Goal: Task Accomplishment & Management: Manage account settings

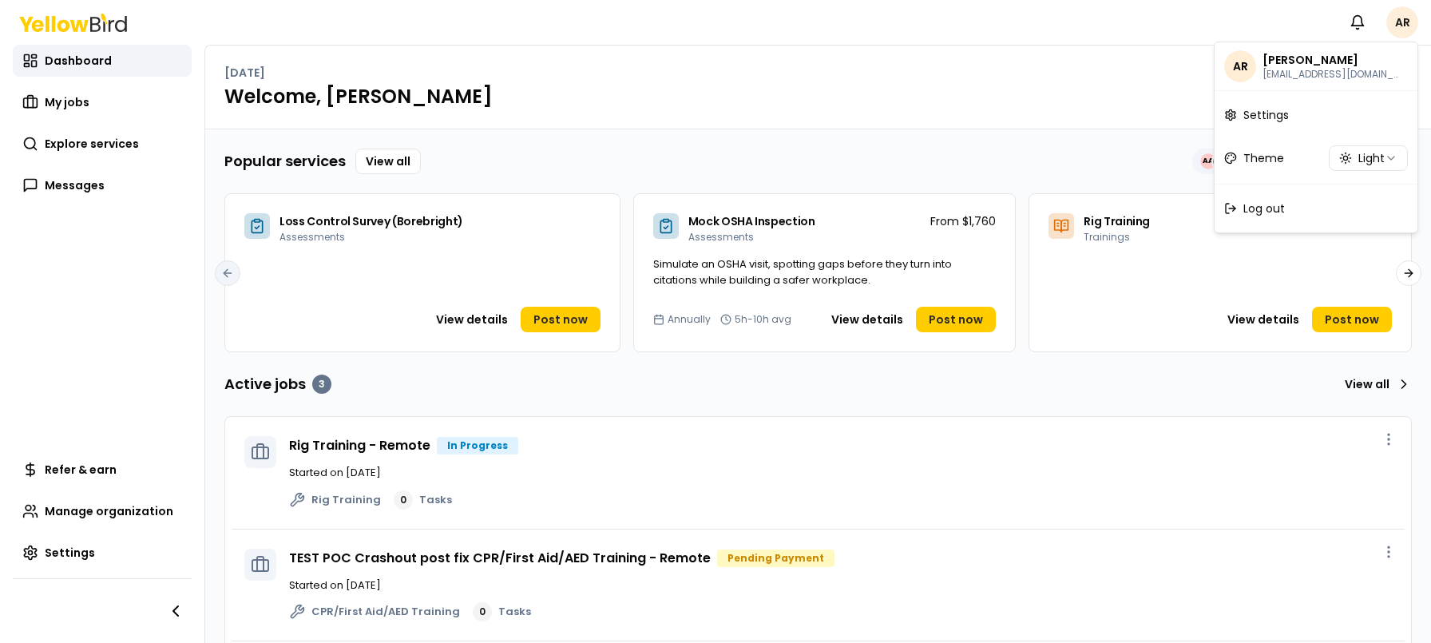
click at [1410, 28] on html "Notifications AR Dashboard My jobs Explore services Messages Refer & earn Manag…" at bounding box center [715, 321] width 1431 height 643
click at [1125, 41] on html "Notifications AR Dashboard My jobs Explore services Messages Refer & earn Manag…" at bounding box center [715, 321] width 1431 height 643
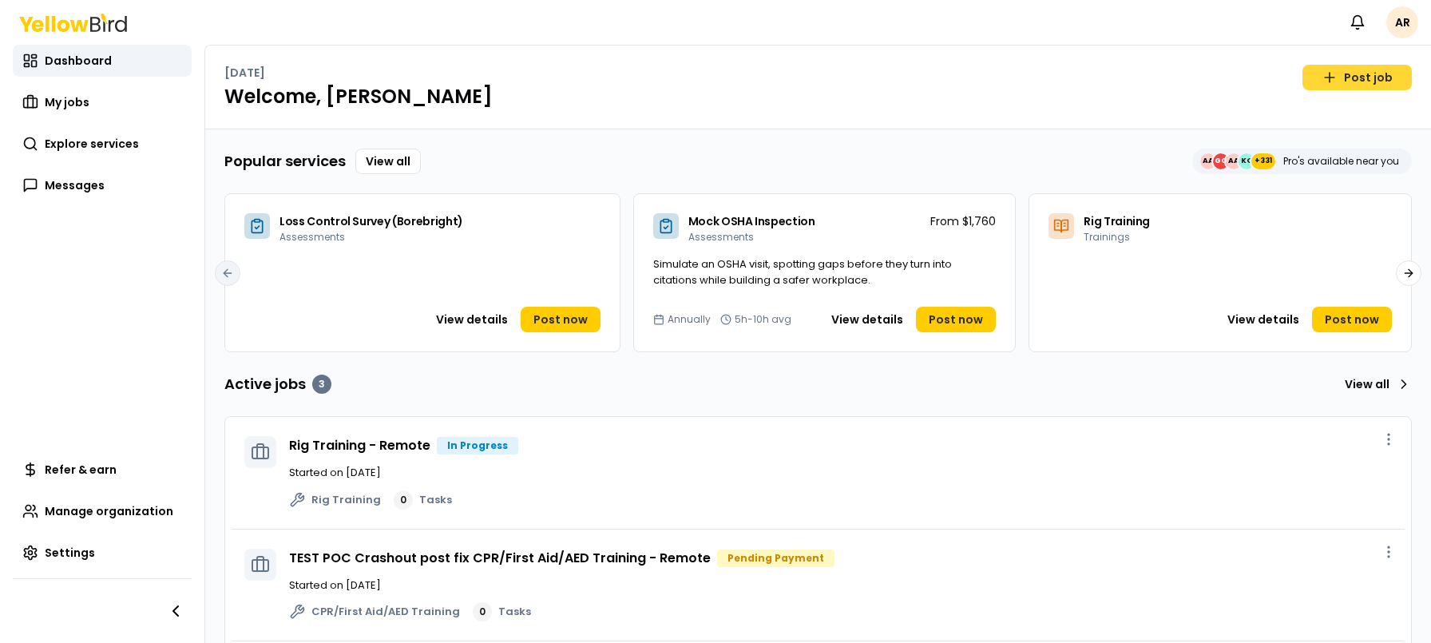
click at [1331, 73] on link "Post job" at bounding box center [1357, 78] width 109 height 26
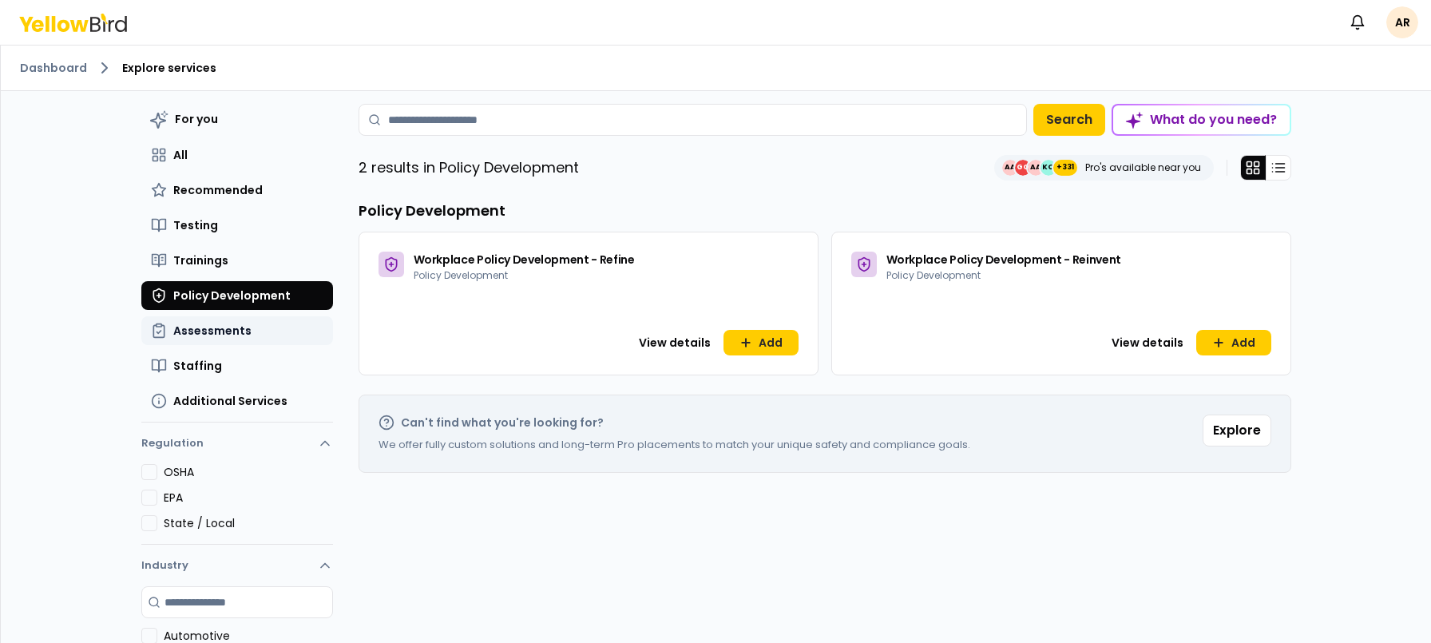
click at [249, 331] on button "Assessments" at bounding box center [237, 330] width 192 height 29
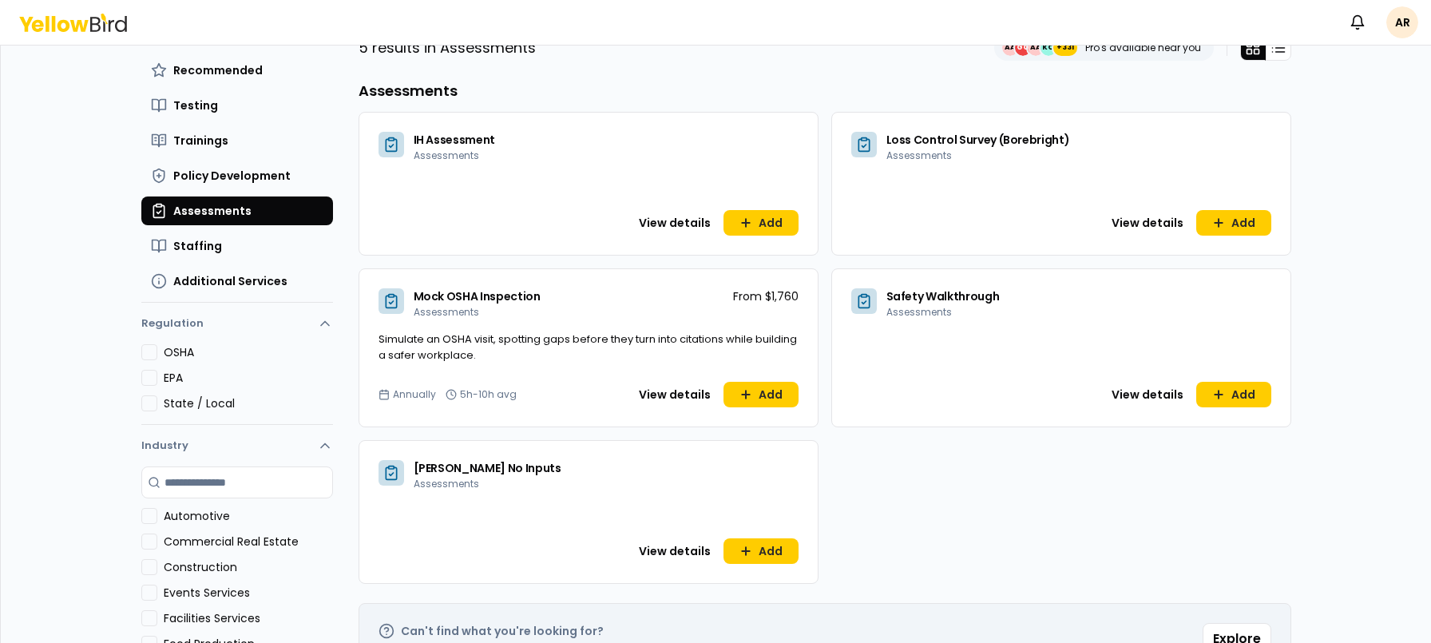
scroll to position [132, 0]
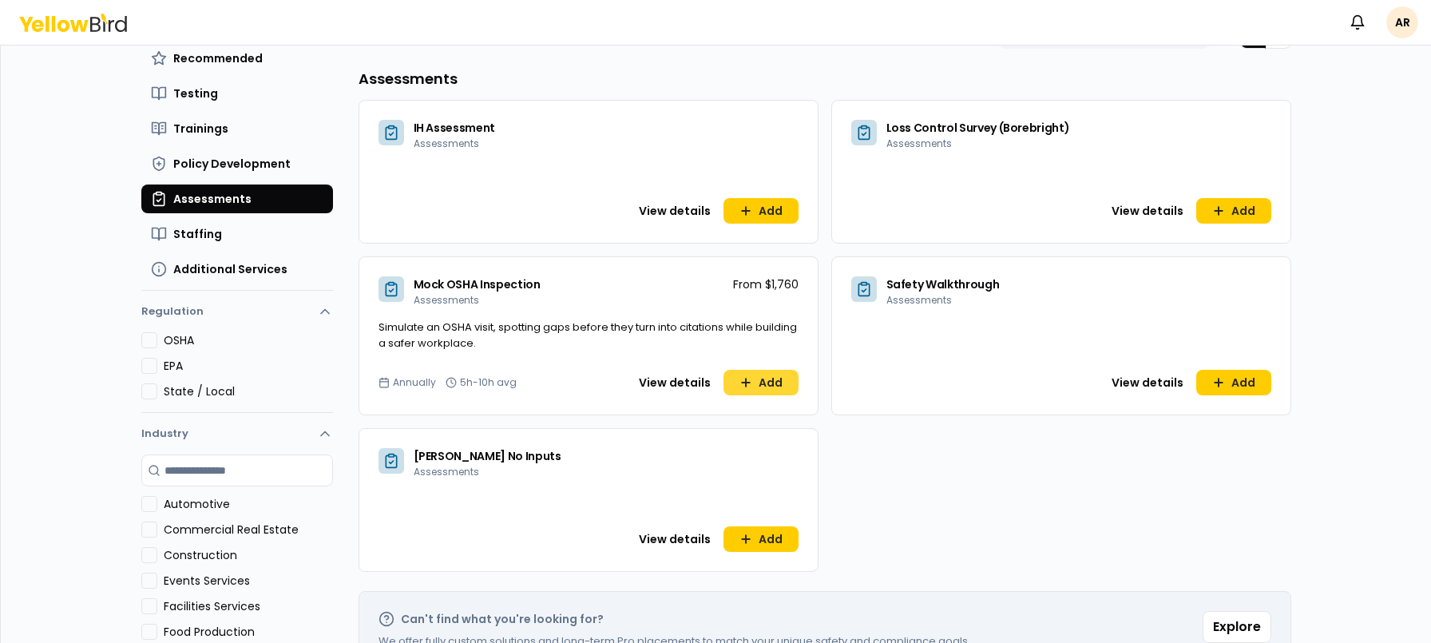
click at [740, 376] on icon at bounding box center [746, 382] width 13 height 13
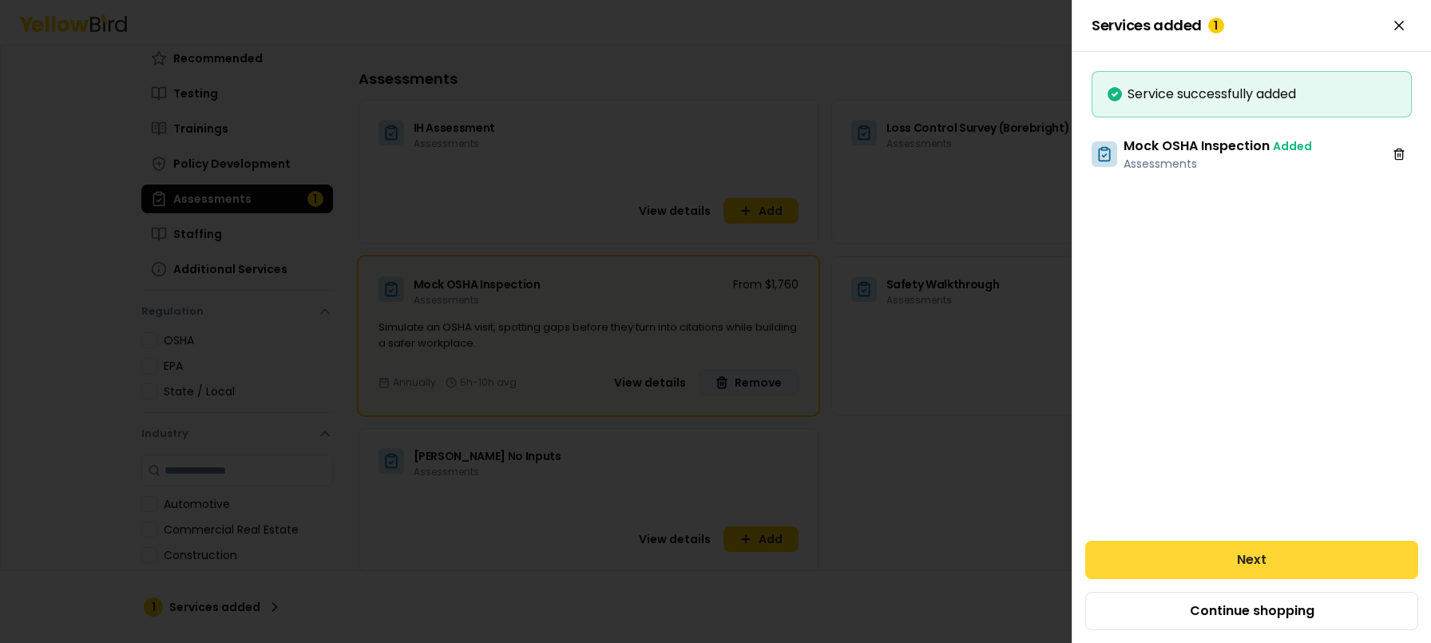
click at [1276, 559] on button "Next" at bounding box center [1252, 560] width 333 height 38
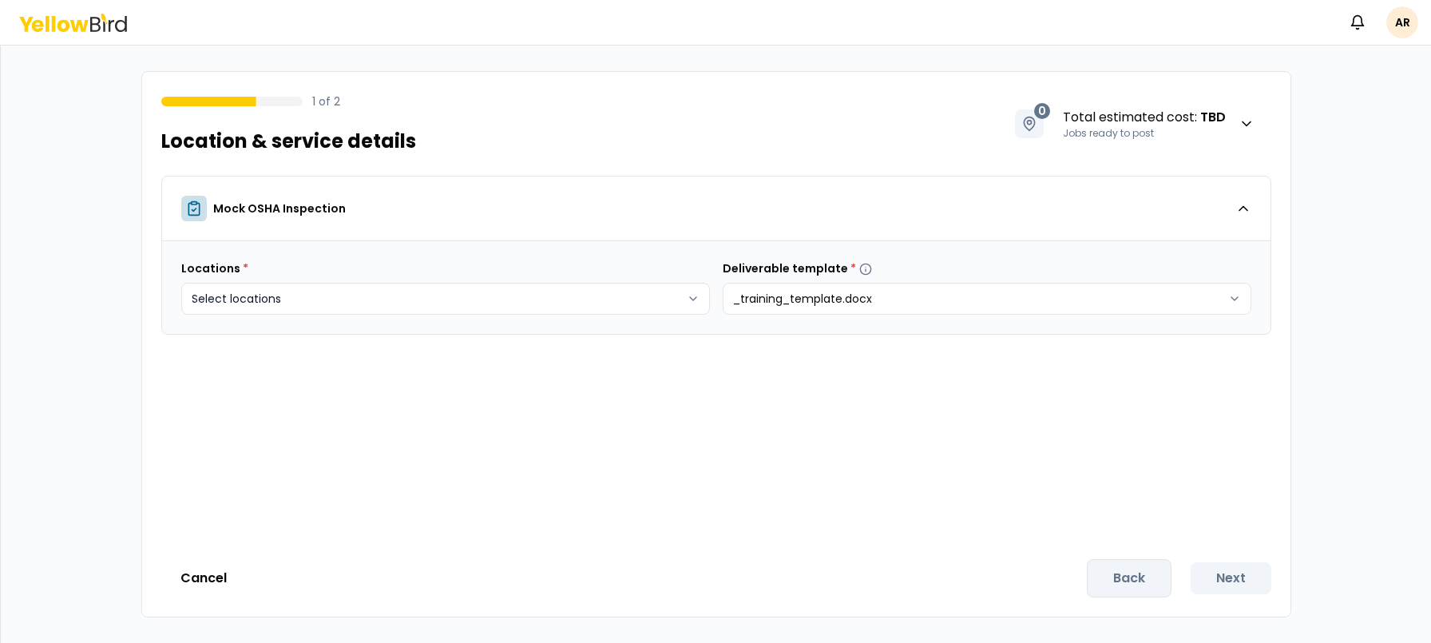
click at [637, 297] on body "Notifications AR 1 of 2 Location & service details 0 Total estimated cost : TBD…" at bounding box center [715, 321] width 1431 height 643
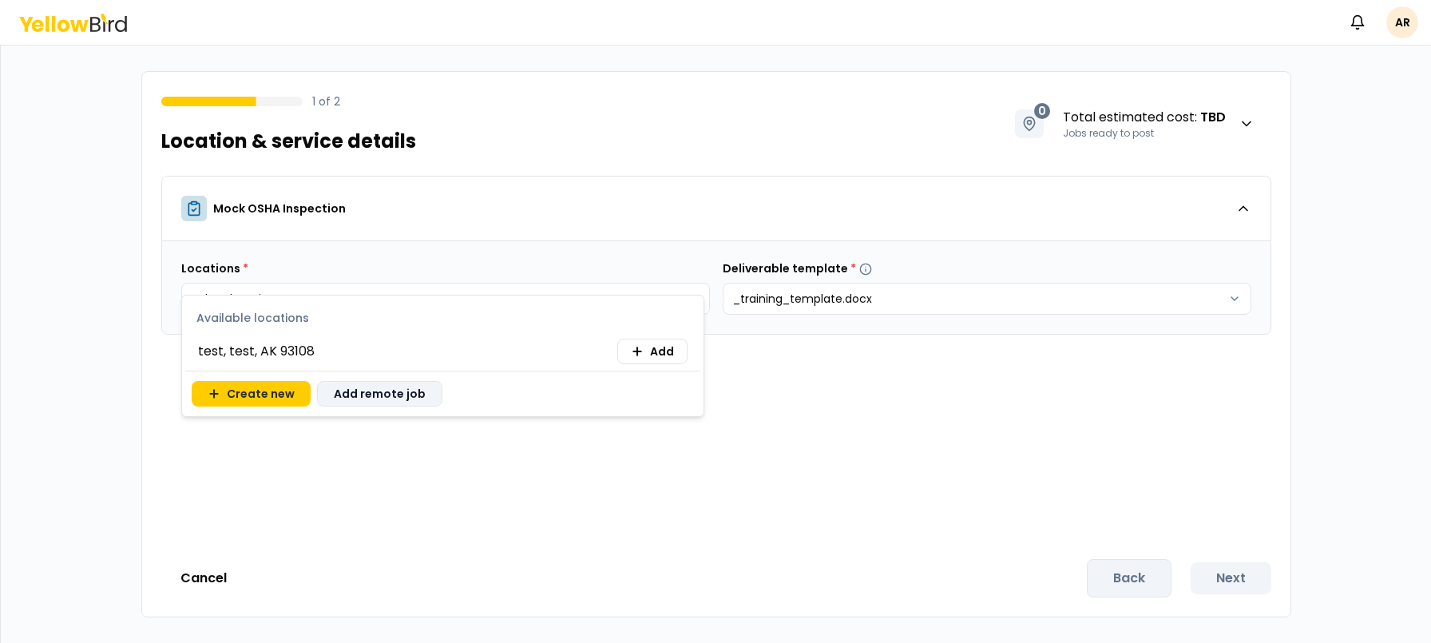
click at [399, 386] on button "Add remote job" at bounding box center [379, 394] width 125 height 26
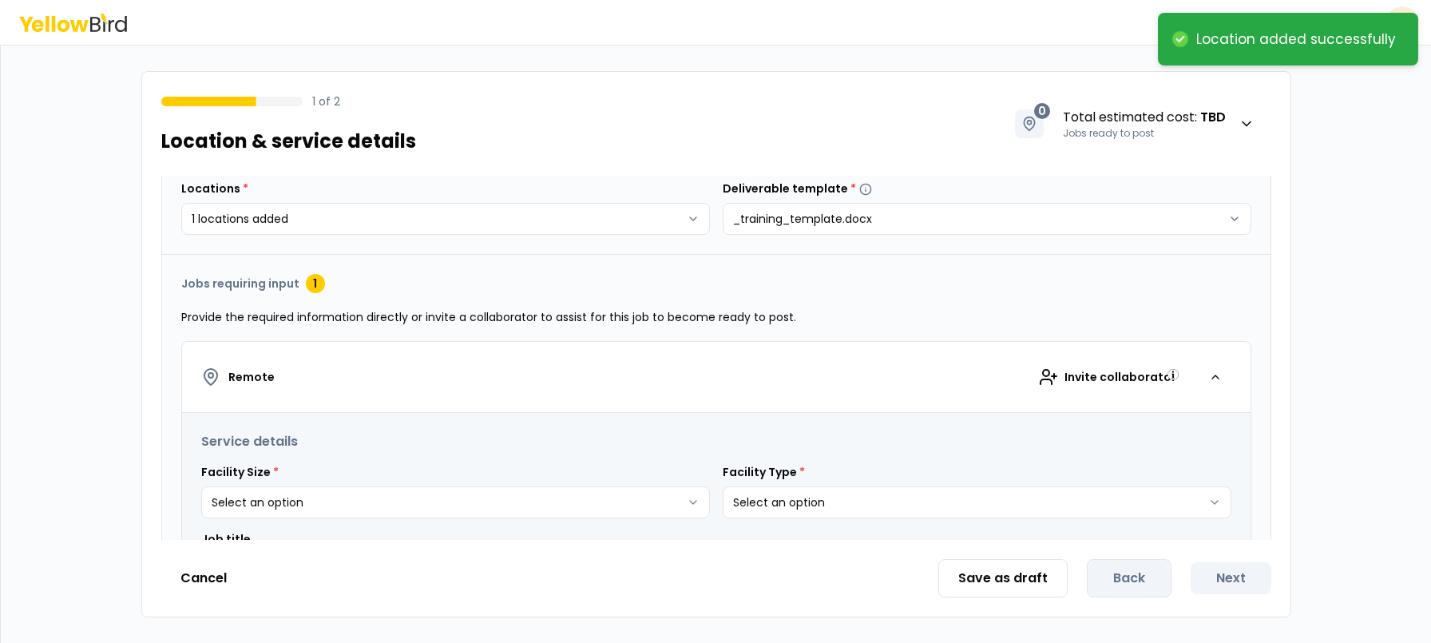
scroll to position [218, 0]
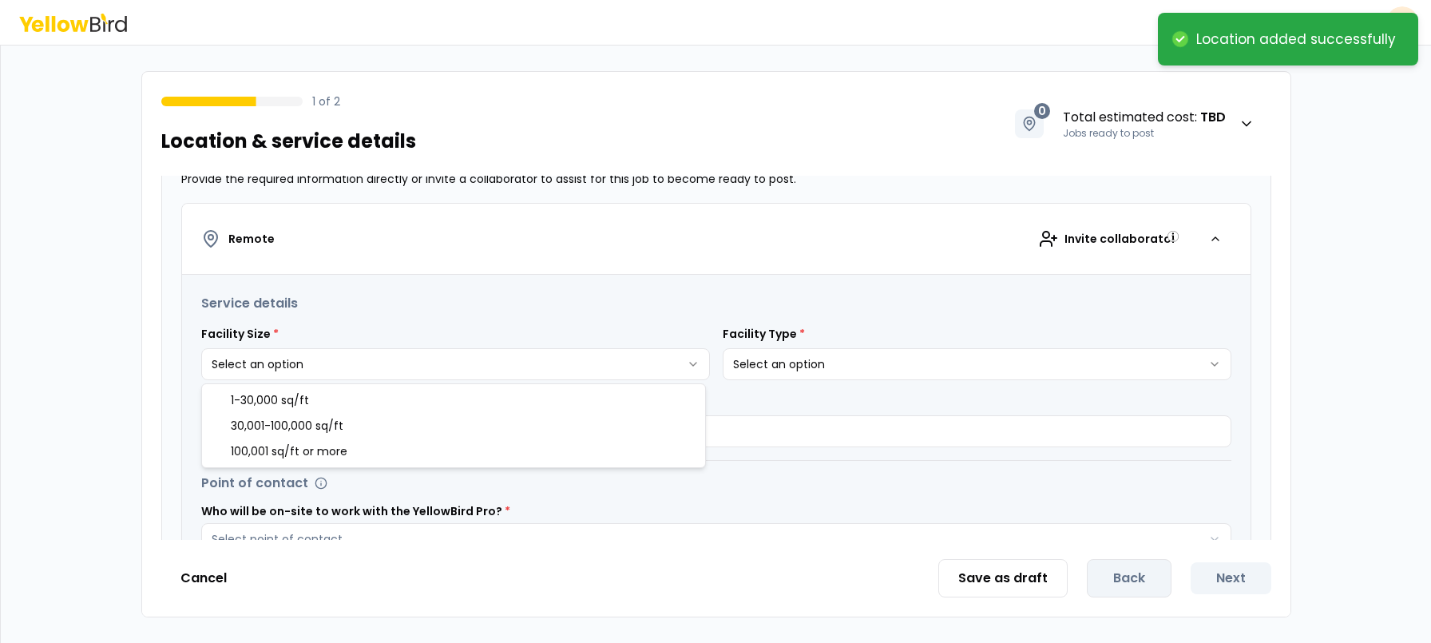
click at [356, 365] on html "**********" at bounding box center [715, 321] width 1431 height 643
select select "*"
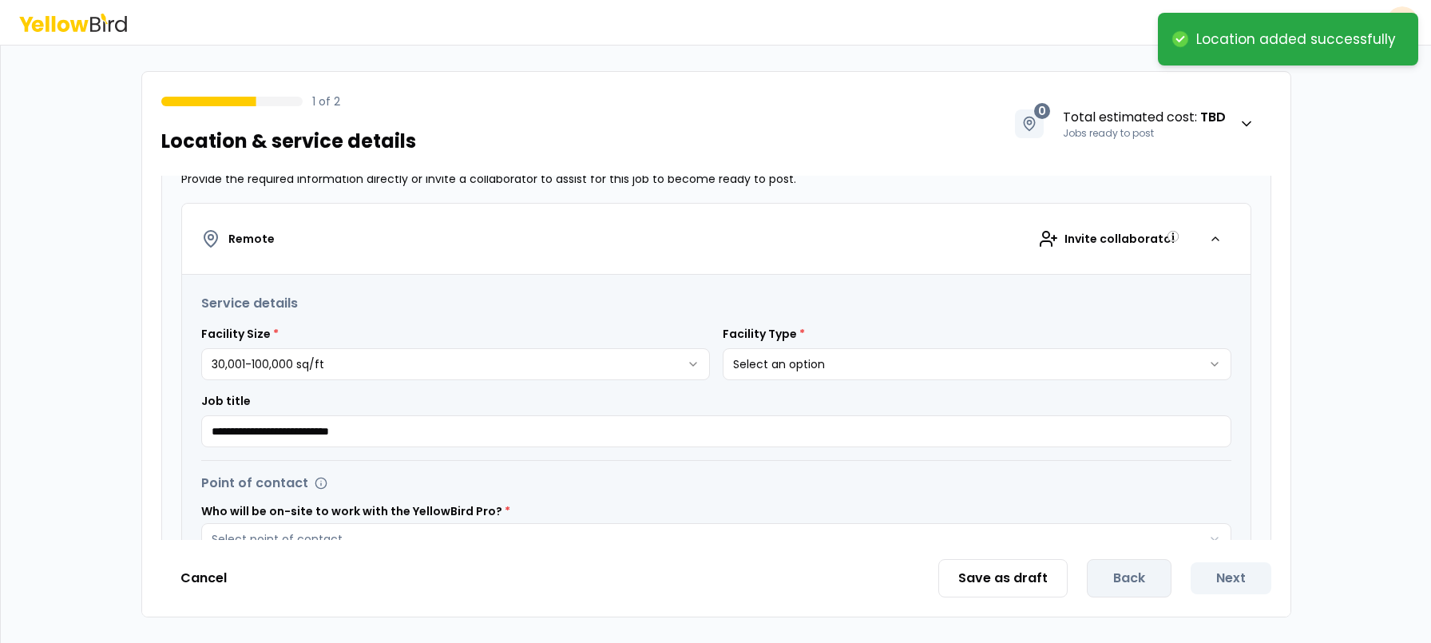
click at [849, 366] on html "**********" at bounding box center [715, 321] width 1431 height 643
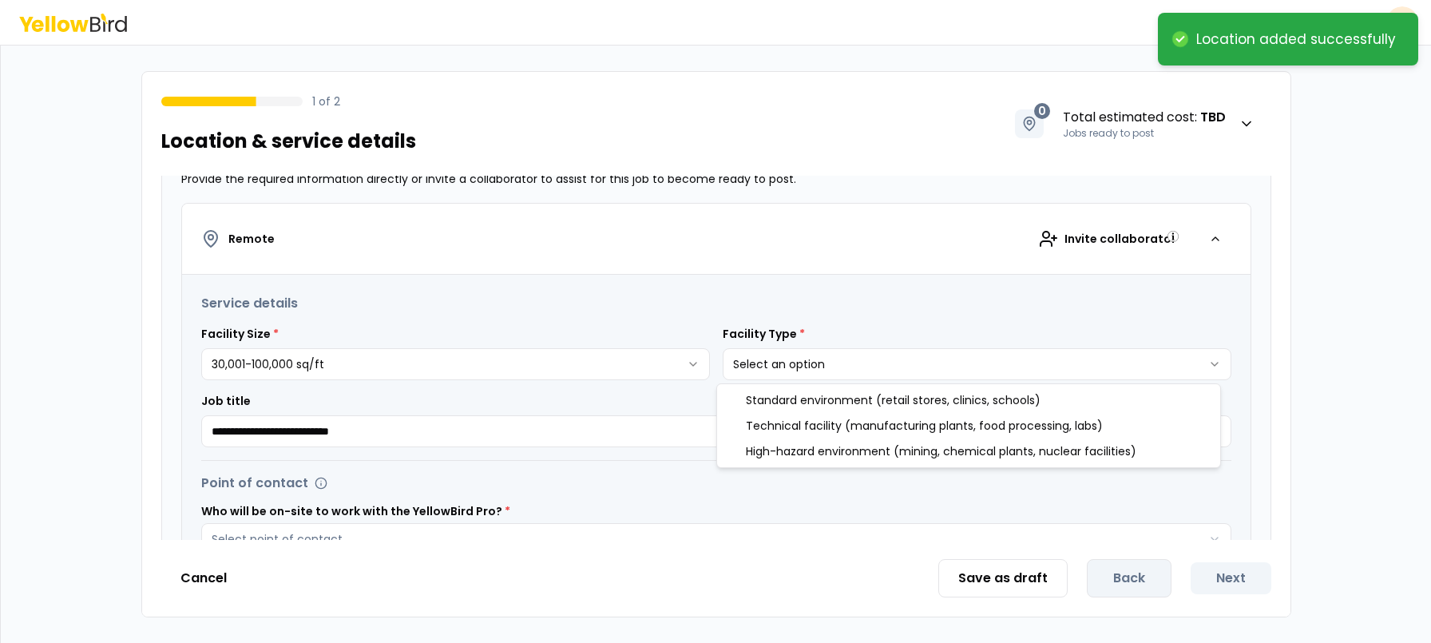
select select "*"
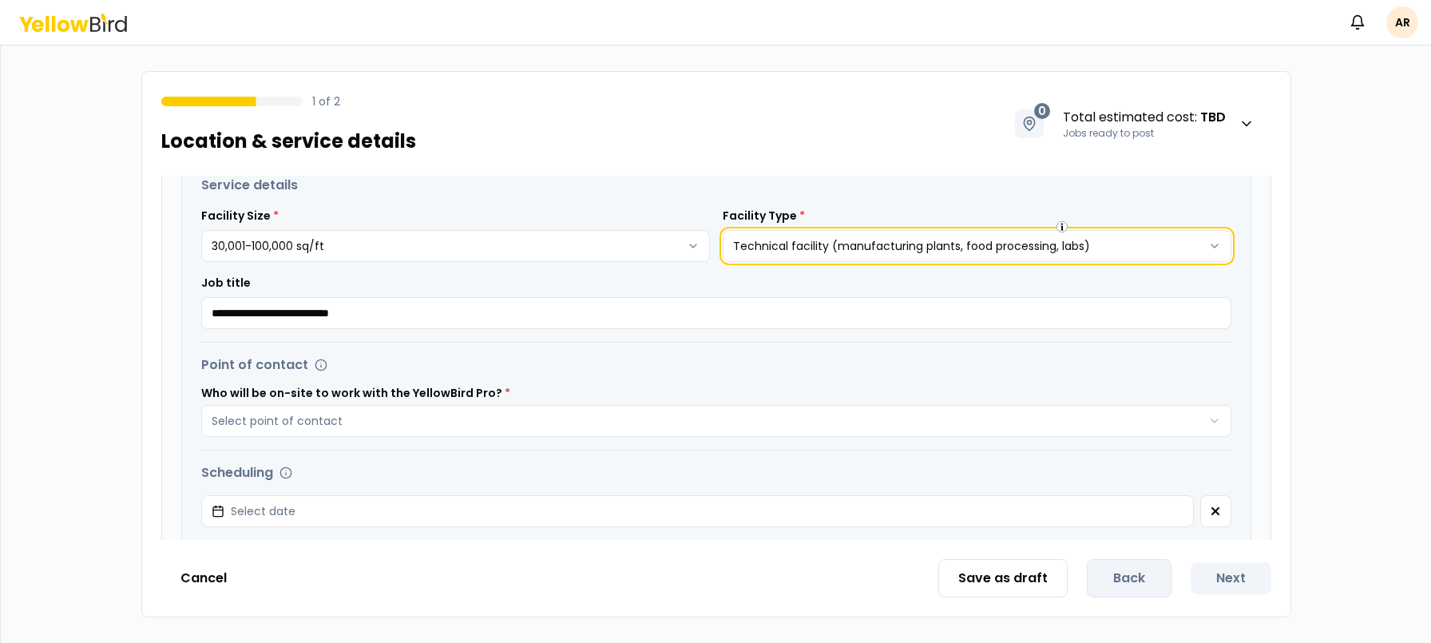
scroll to position [339, 0]
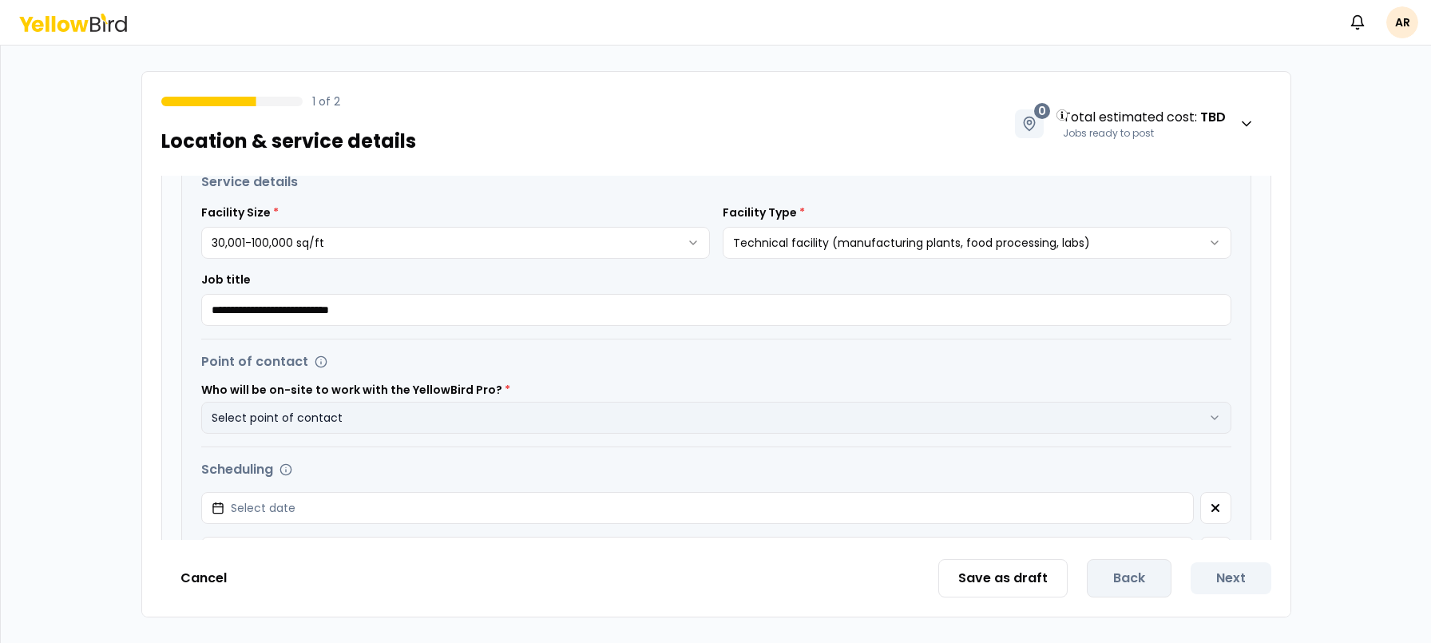
click at [379, 413] on button "Select point of contact" at bounding box center [716, 418] width 1030 height 32
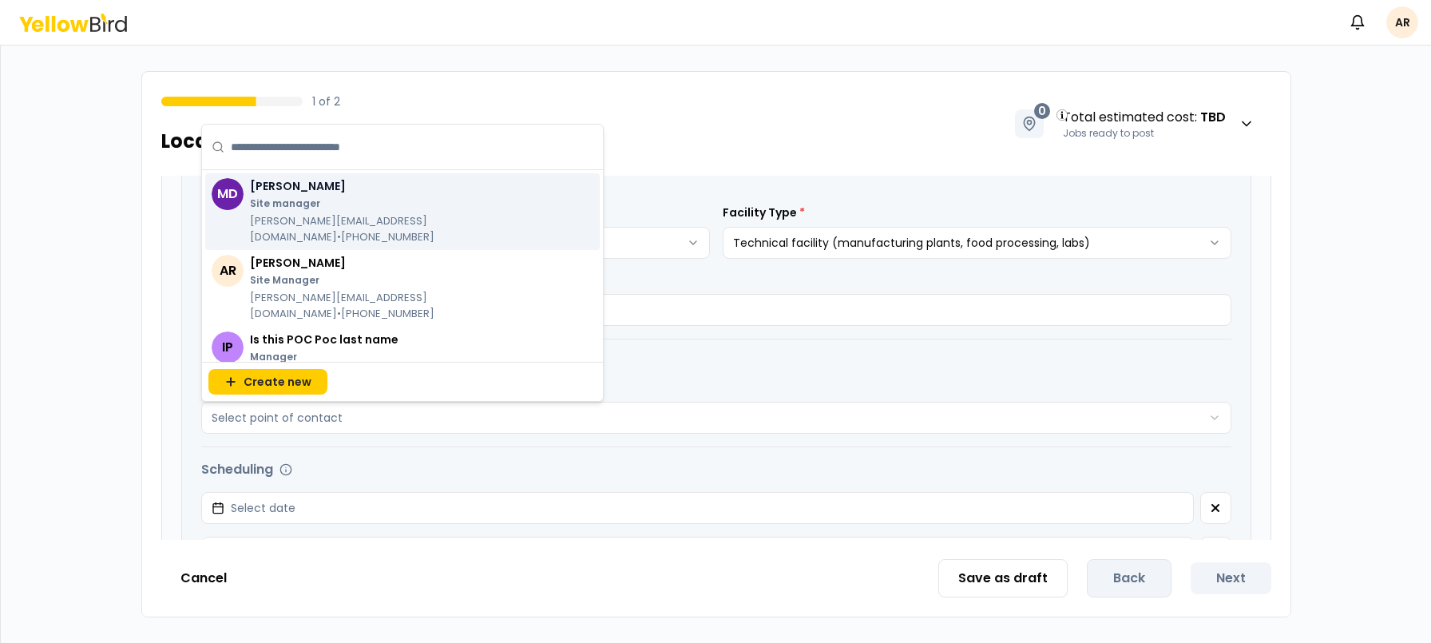
click at [1400, 11] on html "**********" at bounding box center [715, 321] width 1431 height 643
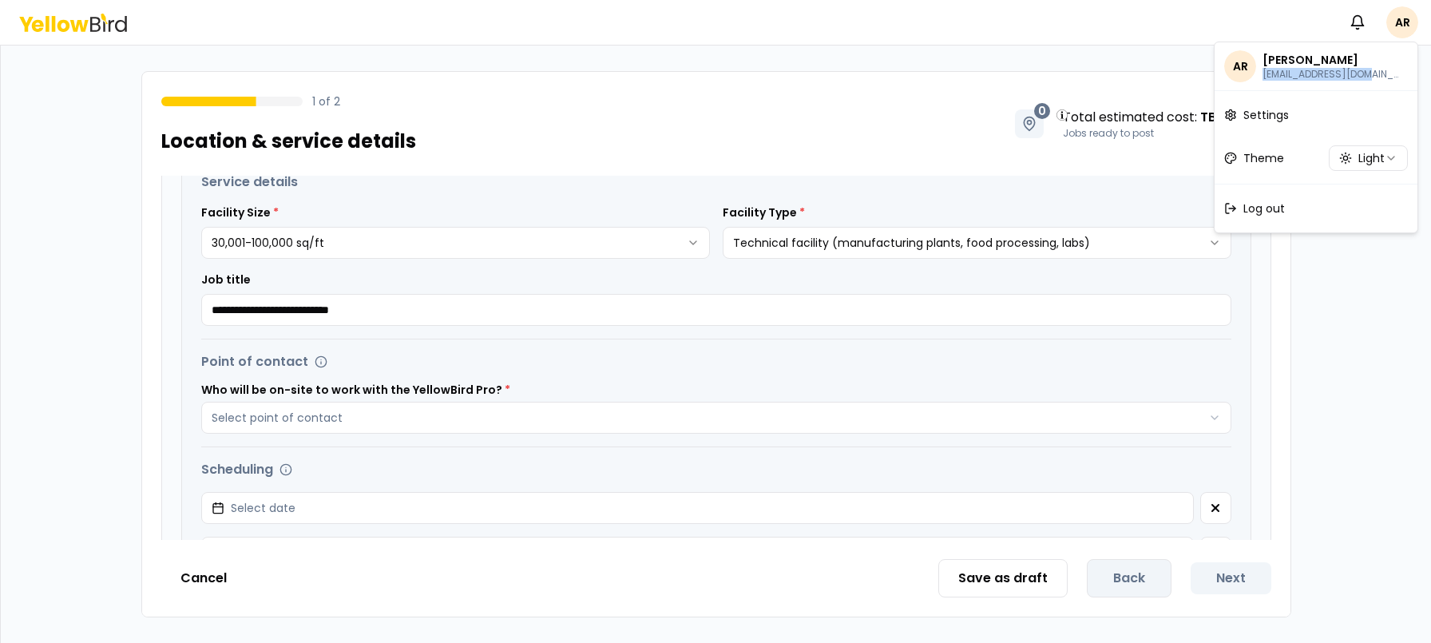
drag, startPoint x: 1265, startPoint y: 77, endPoint x: 1375, endPoint y: 80, distance: 109.5
click at [1375, 80] on p "aryckman+co03272025@goyellowbird.com" at bounding box center [1333, 74] width 141 height 13
copy p "aryckman+co03272025"
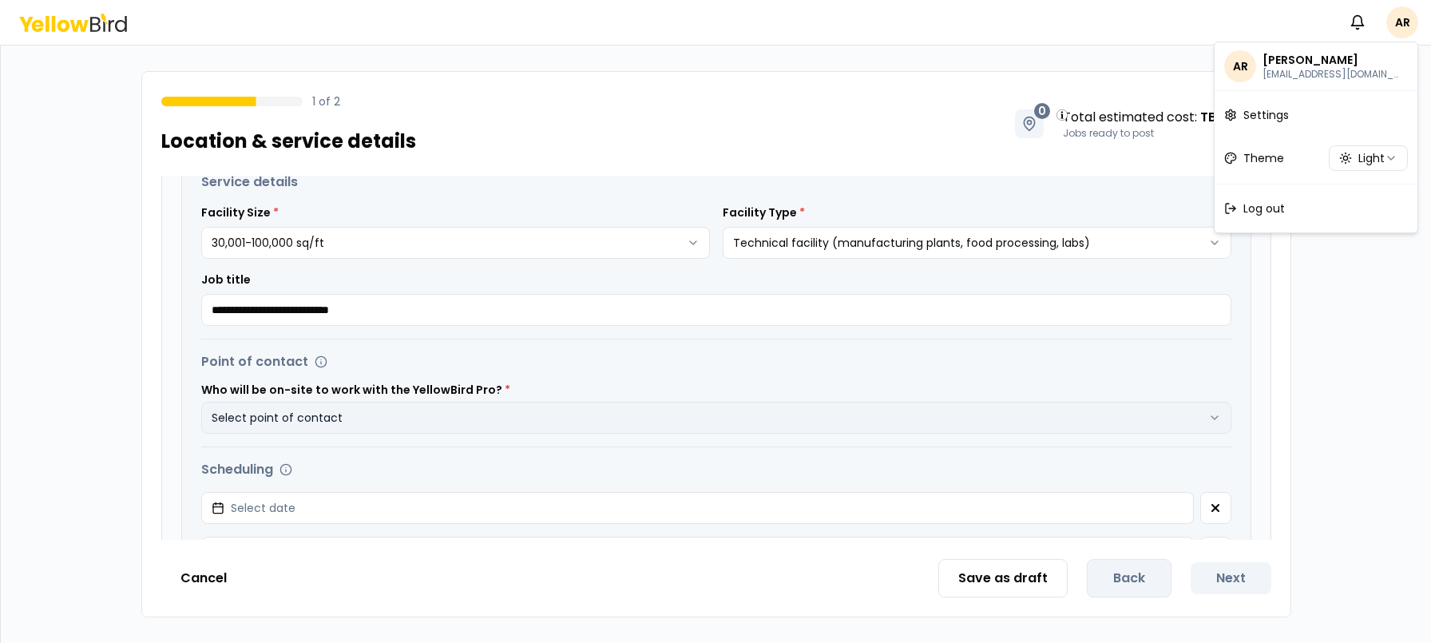
click at [312, 419] on html "**********" at bounding box center [715, 321] width 1431 height 643
click at [314, 419] on button "Select point of contact" at bounding box center [716, 418] width 1030 height 32
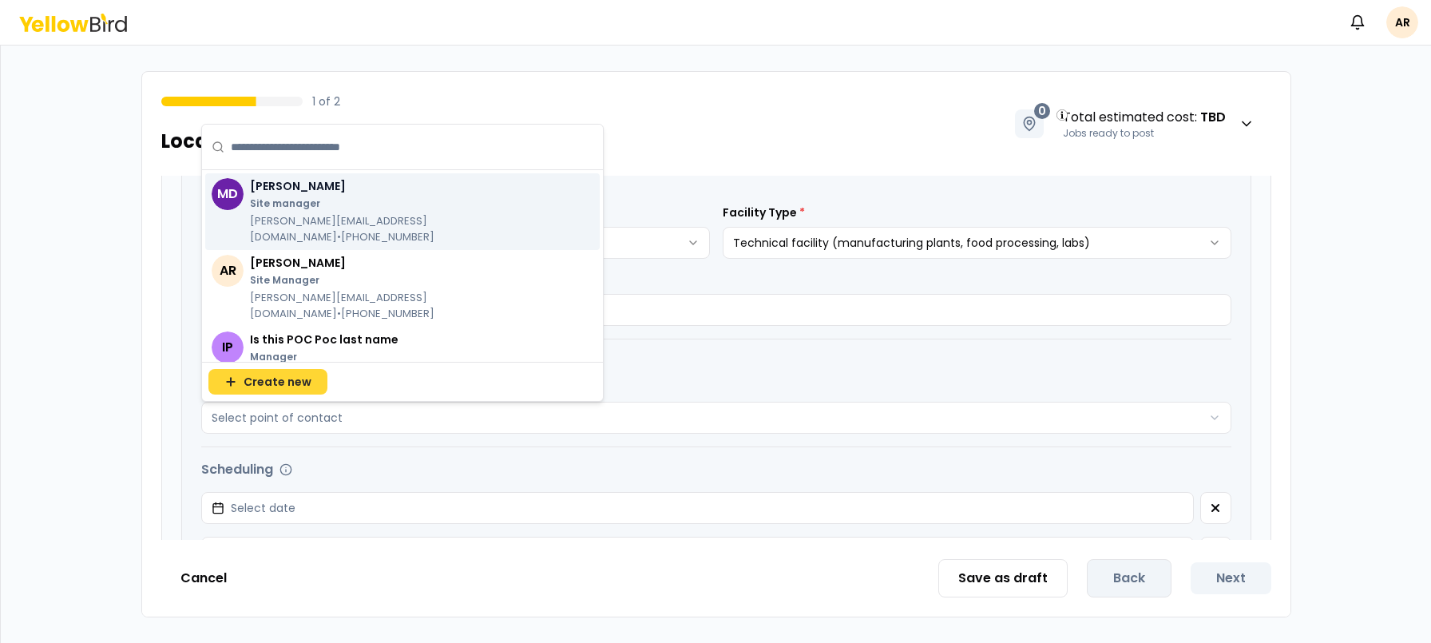
click at [312, 380] on button "Create new" at bounding box center [267, 382] width 119 height 26
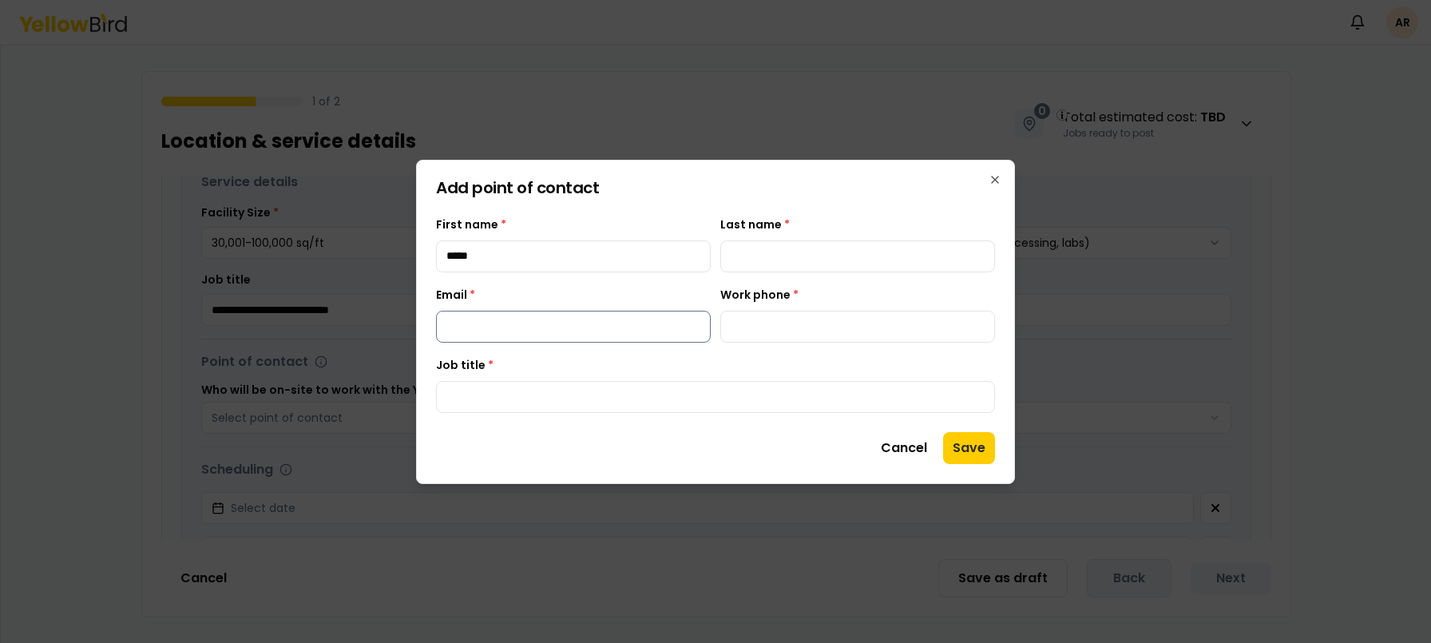
type input "*****"
type input "***"
click at [488, 332] on input "Email *" at bounding box center [573, 327] width 275 height 32
paste input "**********"
type input "**********"
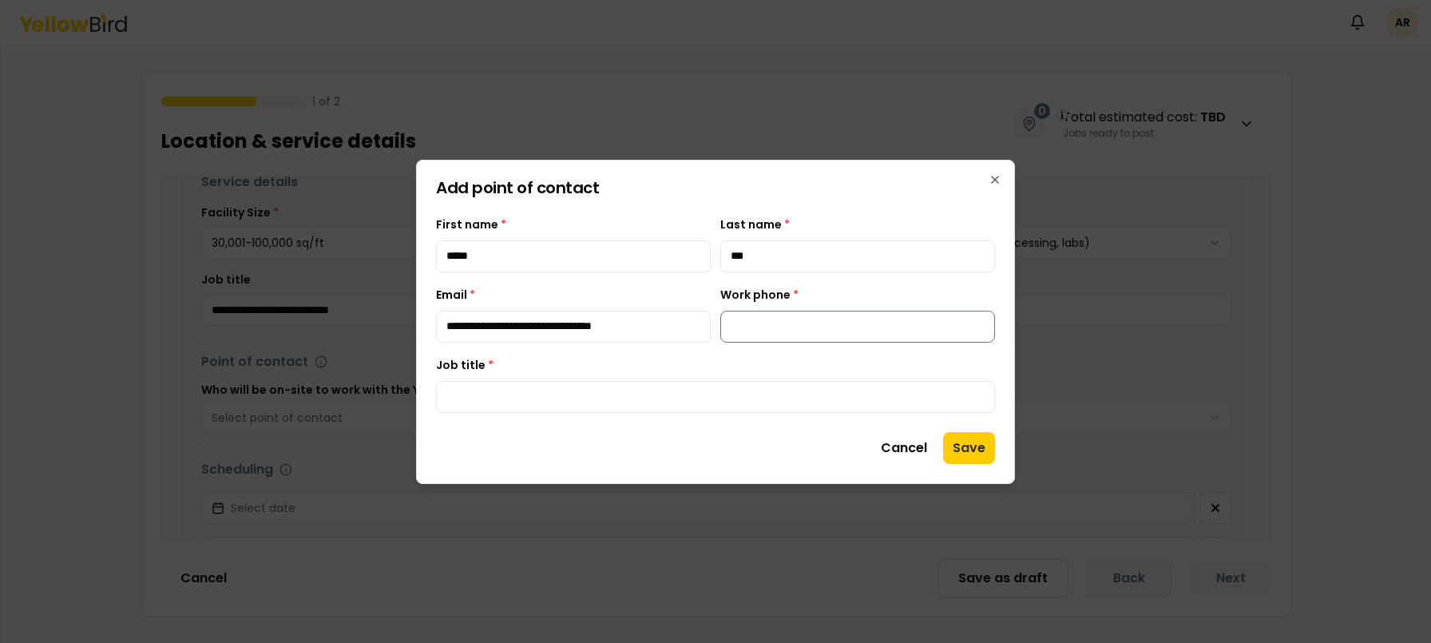
click at [793, 318] on input "Work phone *" at bounding box center [857, 327] width 275 height 32
type input "**********"
click at [689, 397] on input "Job title *" at bounding box center [715, 397] width 559 height 32
type input "********"
click at [970, 443] on button "Save" at bounding box center [969, 448] width 52 height 32
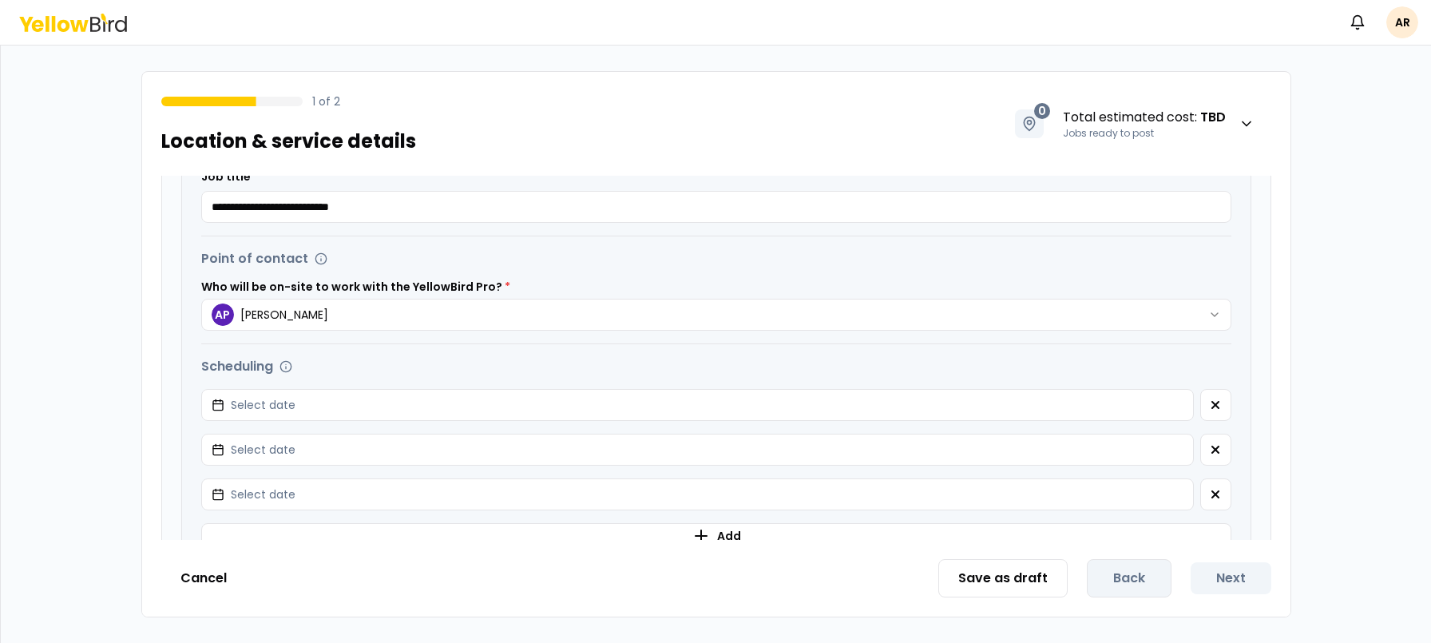
scroll to position [457, 0]
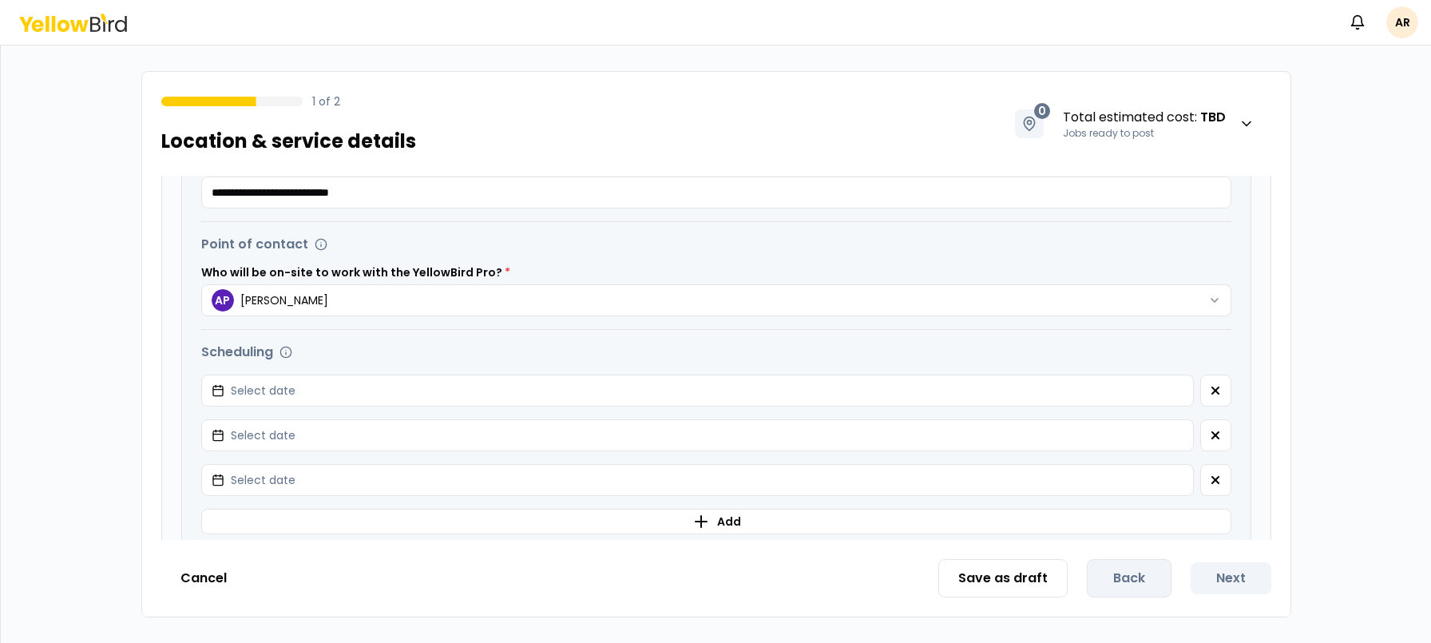
click at [1186, 434] on div "Select date" at bounding box center [716, 435] width 1030 height 32
click at [1201, 435] on button "button" at bounding box center [1216, 435] width 31 height 32
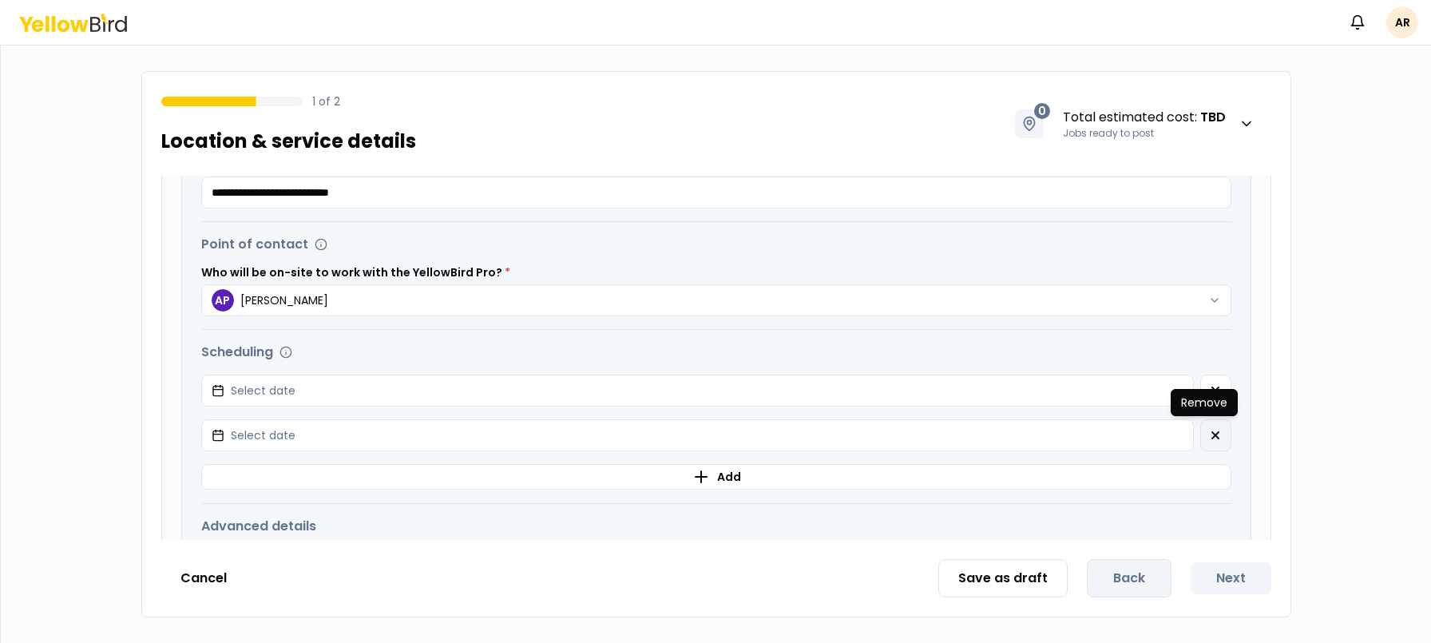
click at [1201, 435] on button "button" at bounding box center [1216, 435] width 31 height 32
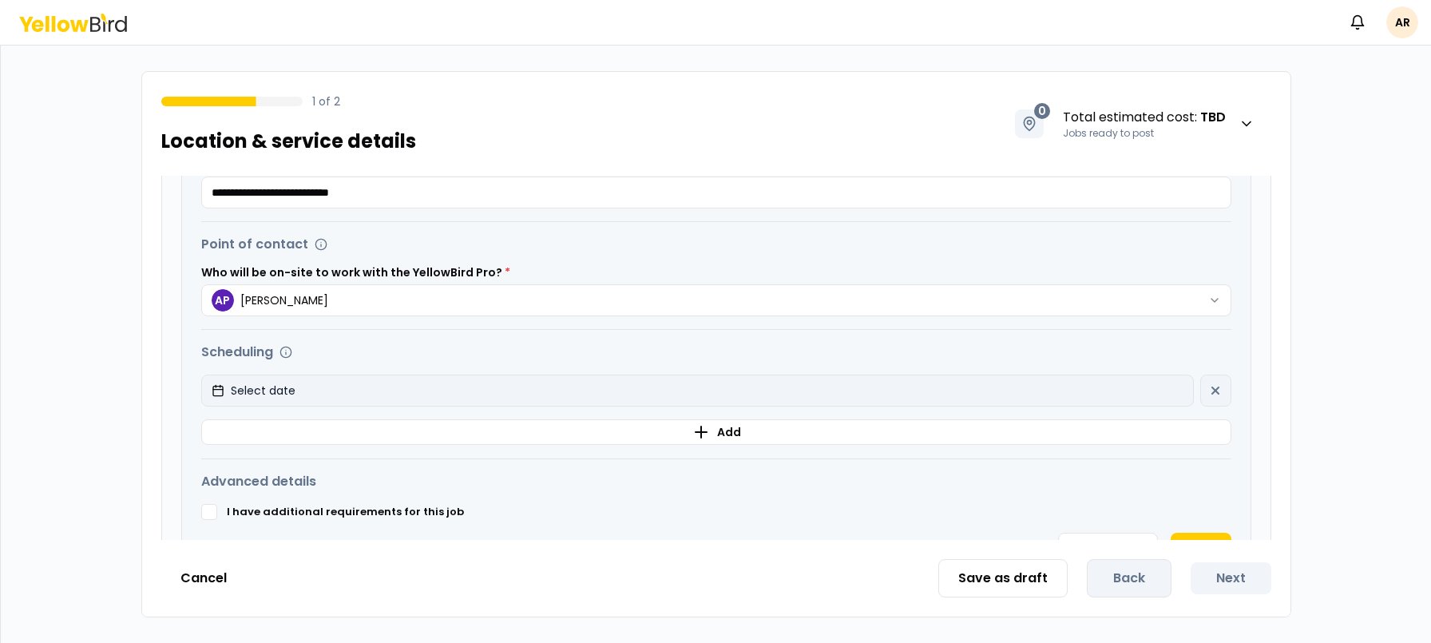
click at [1139, 399] on button "Select date" at bounding box center [697, 391] width 993 height 32
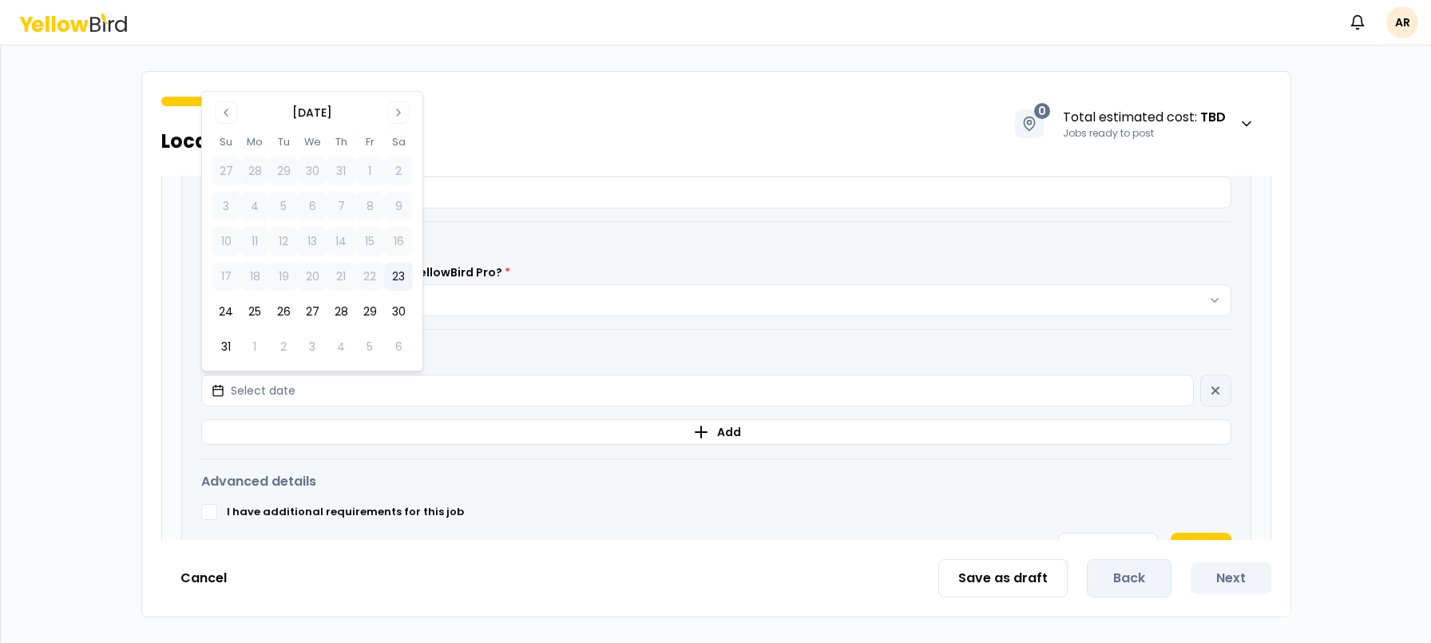
click at [399, 278] on button "23" at bounding box center [398, 276] width 29 height 29
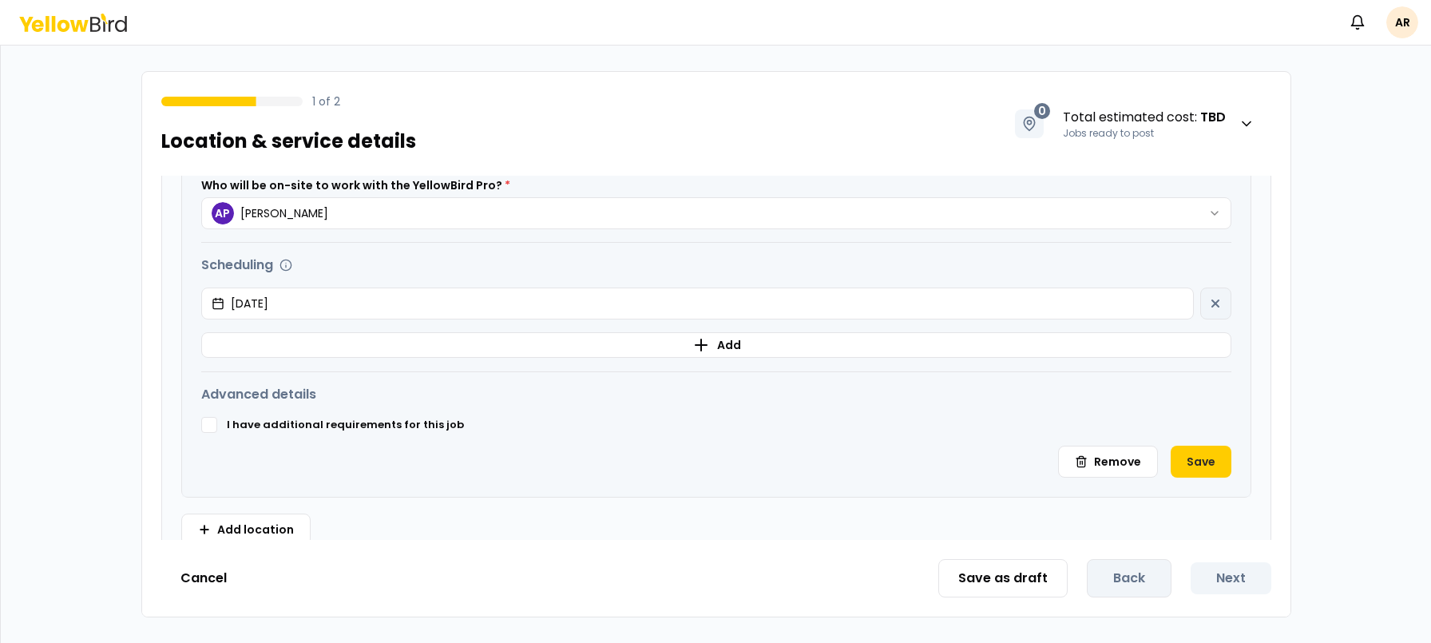
scroll to position [570, 0]
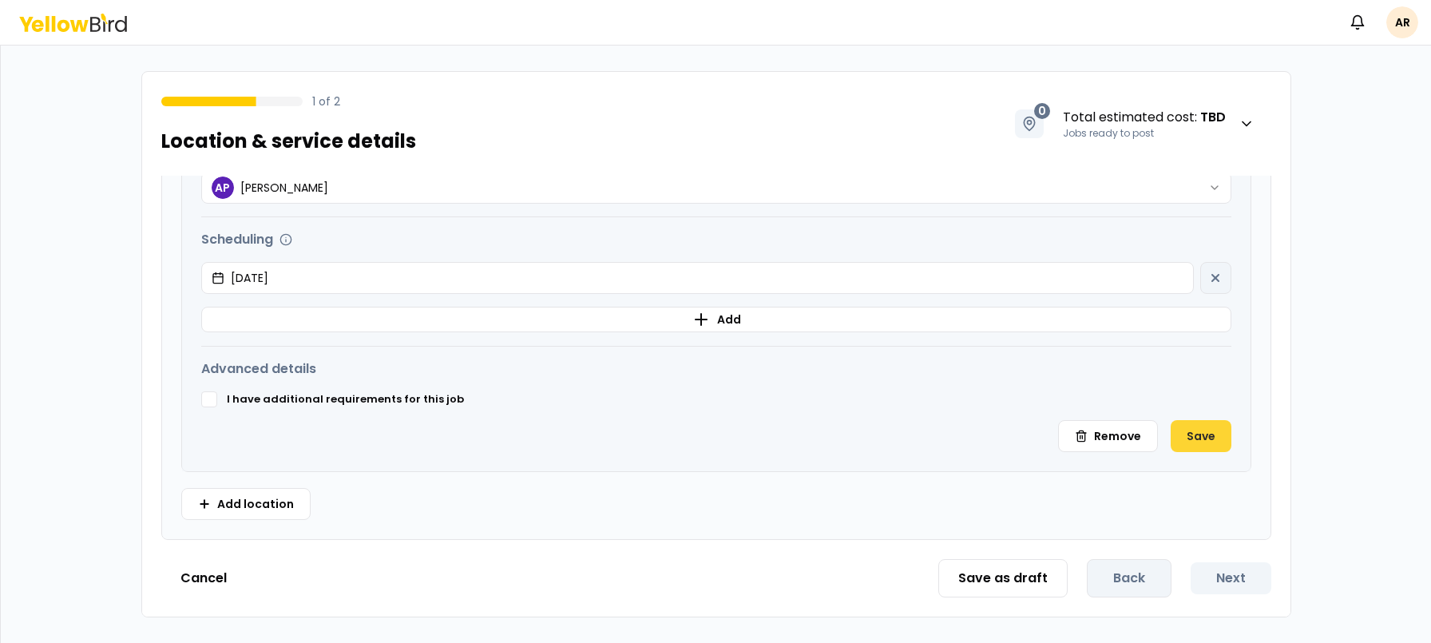
click at [1193, 439] on button "Save" at bounding box center [1201, 436] width 61 height 32
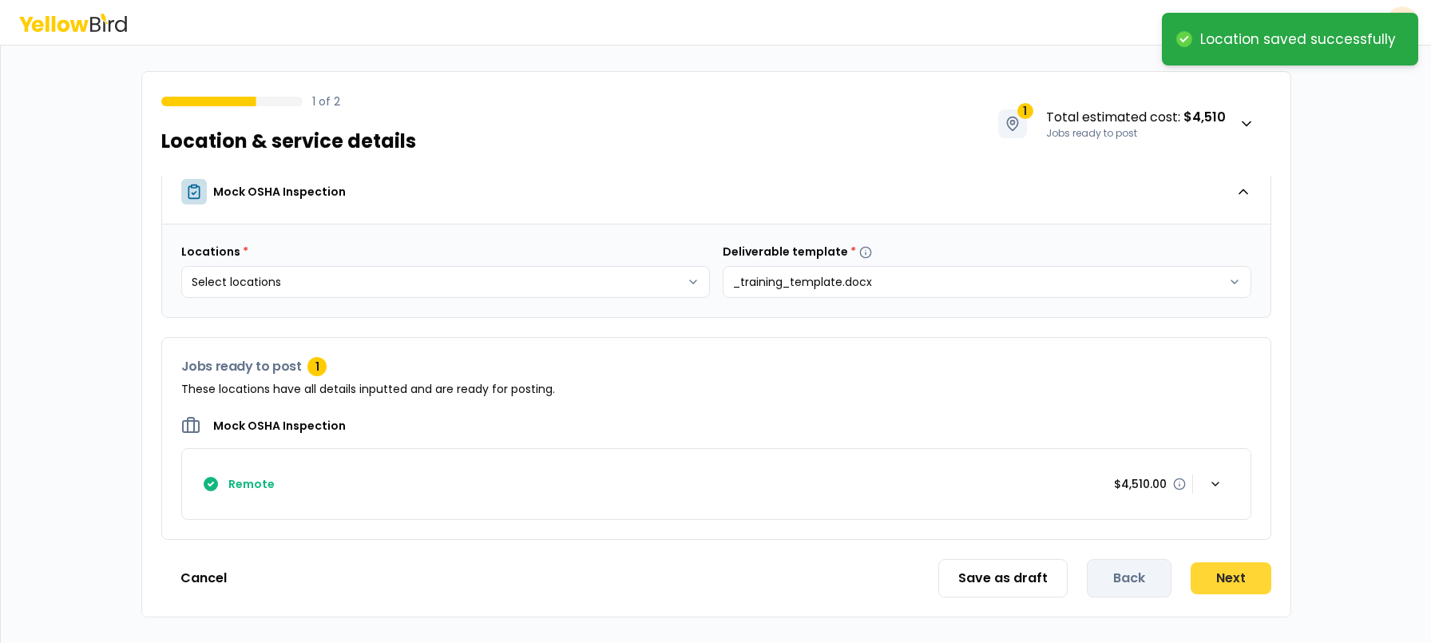
click at [1244, 573] on button "Next" at bounding box center [1231, 578] width 81 height 32
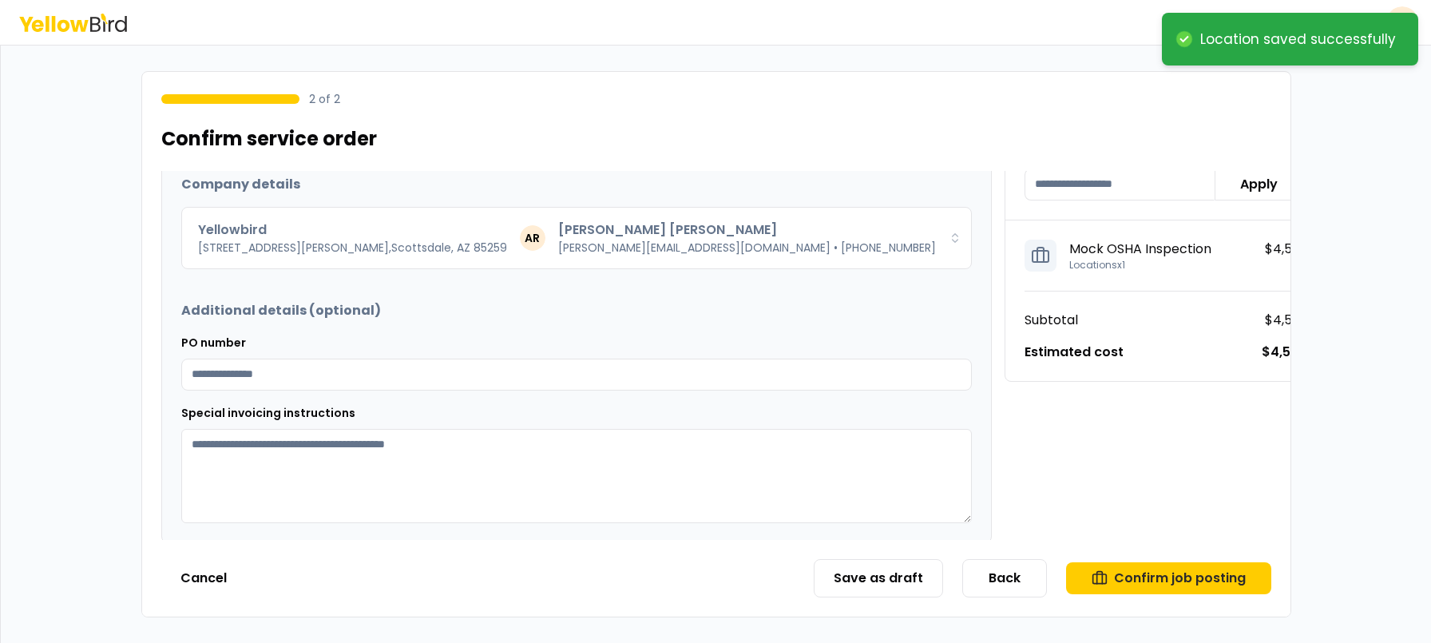
scroll to position [170, 0]
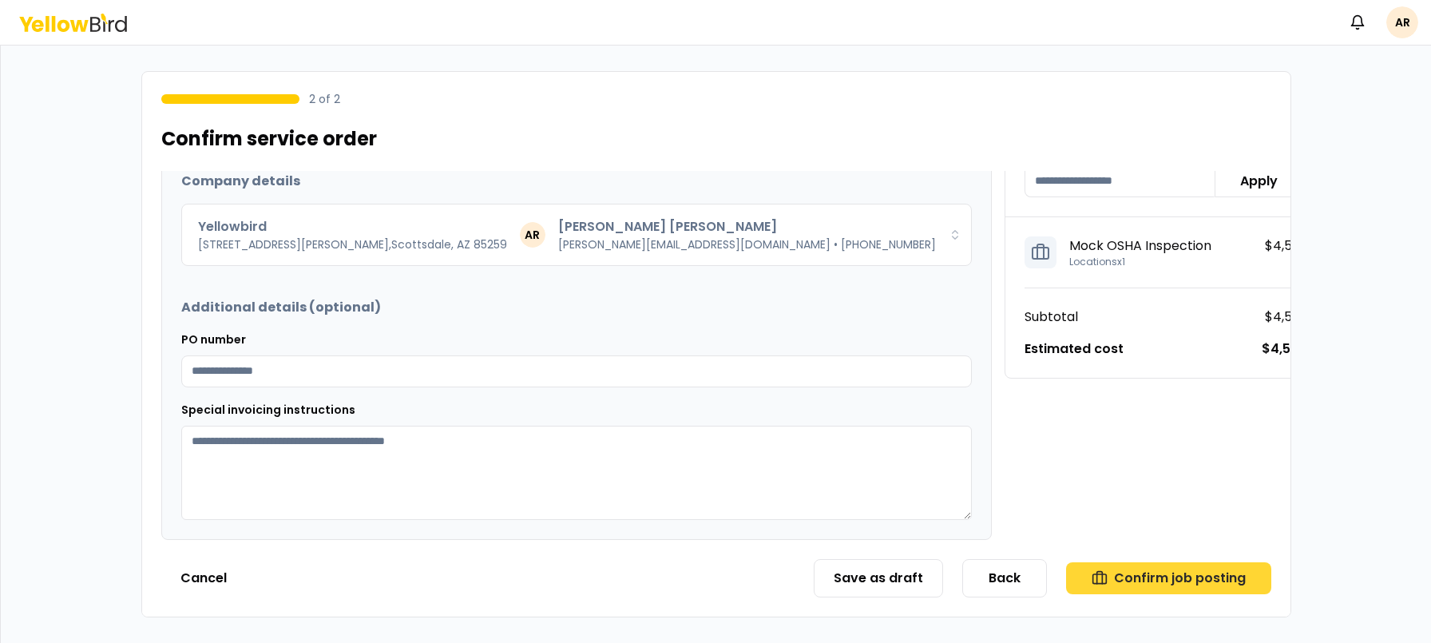
click at [1190, 573] on button "Confirm job posting" at bounding box center [1168, 578] width 205 height 32
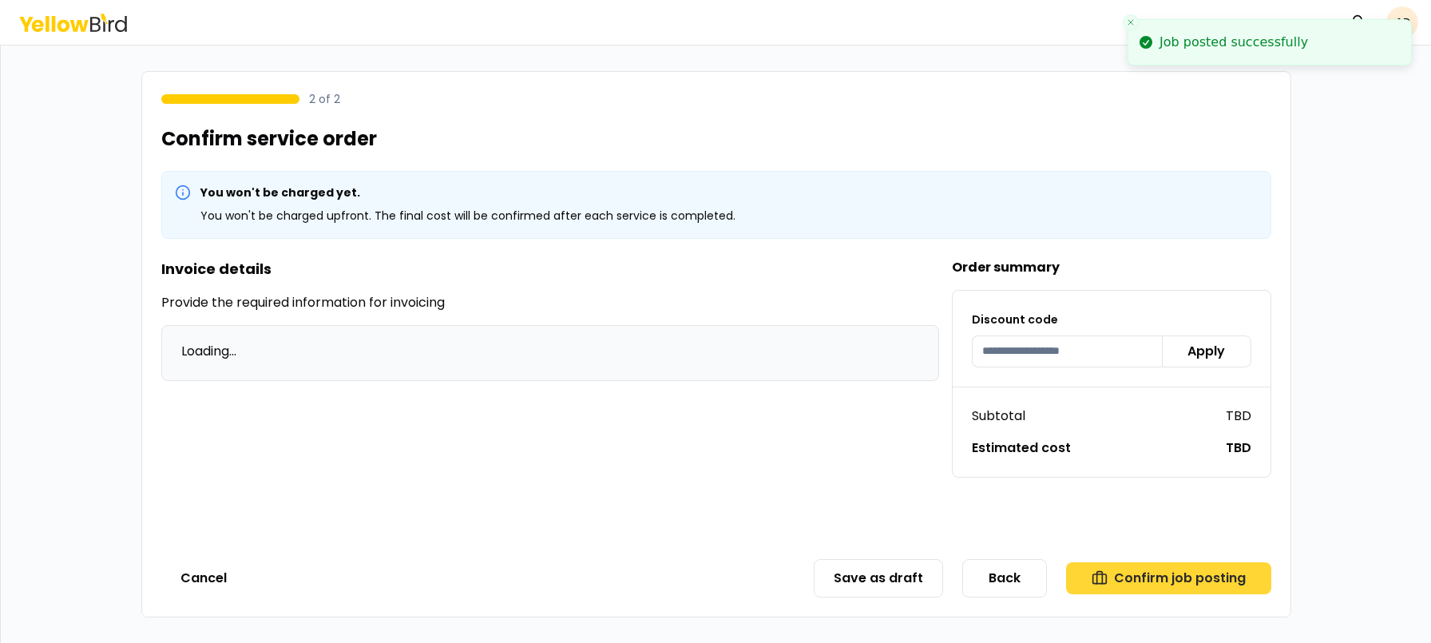
scroll to position [0, 0]
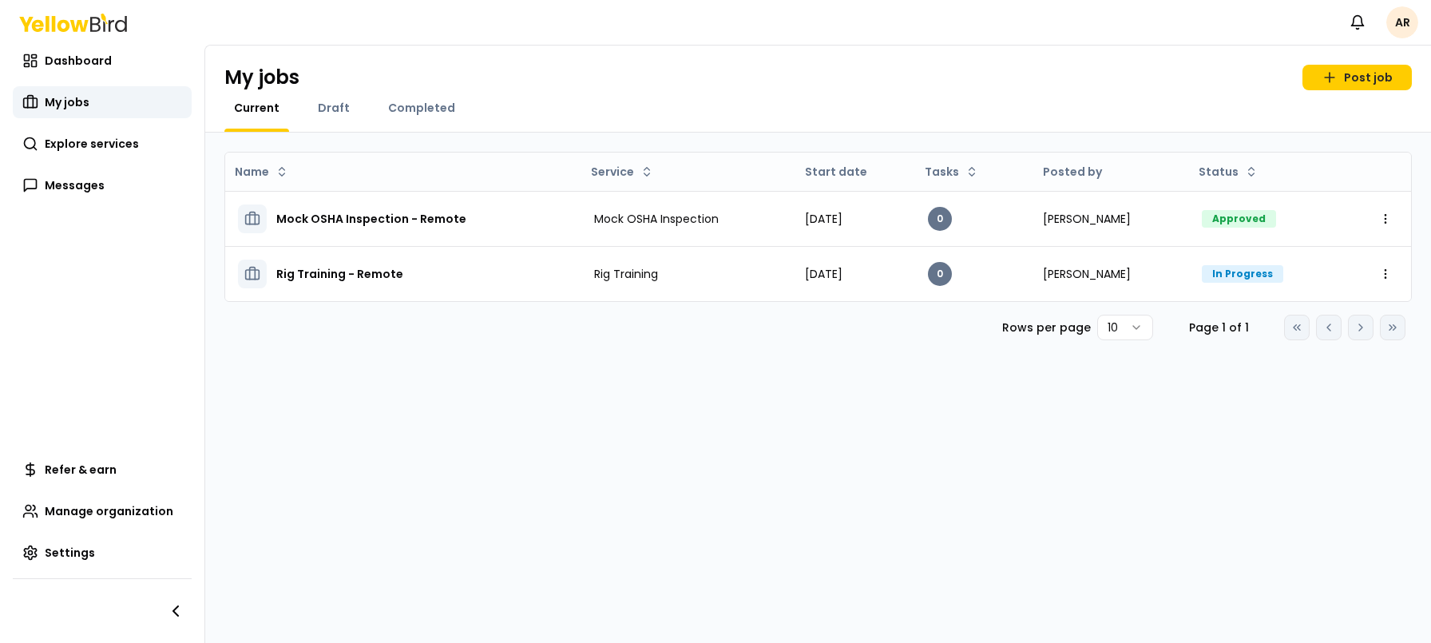
click at [1402, 25] on html "Notifications AR Dashboard My jobs Explore services Messages Refer & earn Manag…" at bounding box center [715, 321] width 1431 height 643
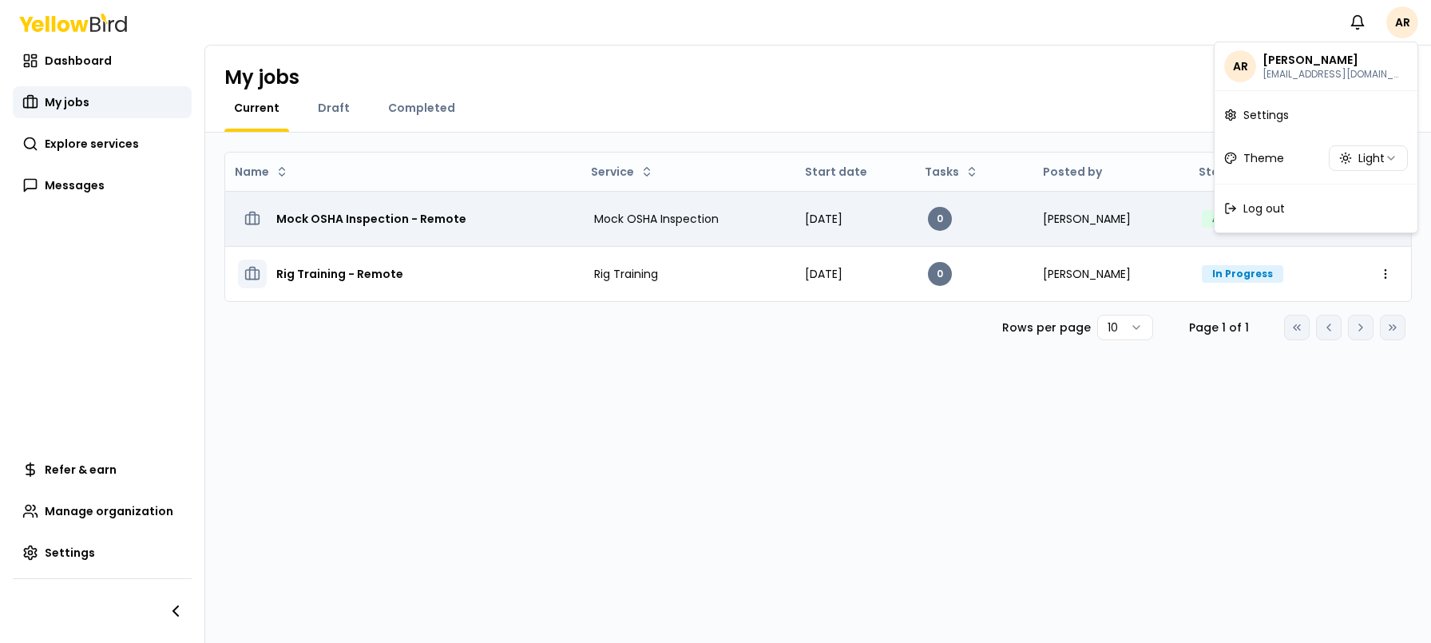
click at [461, 224] on html "Notifications AR Dashboard My jobs Explore services Messages Refer & earn Manag…" at bounding box center [715, 321] width 1431 height 643
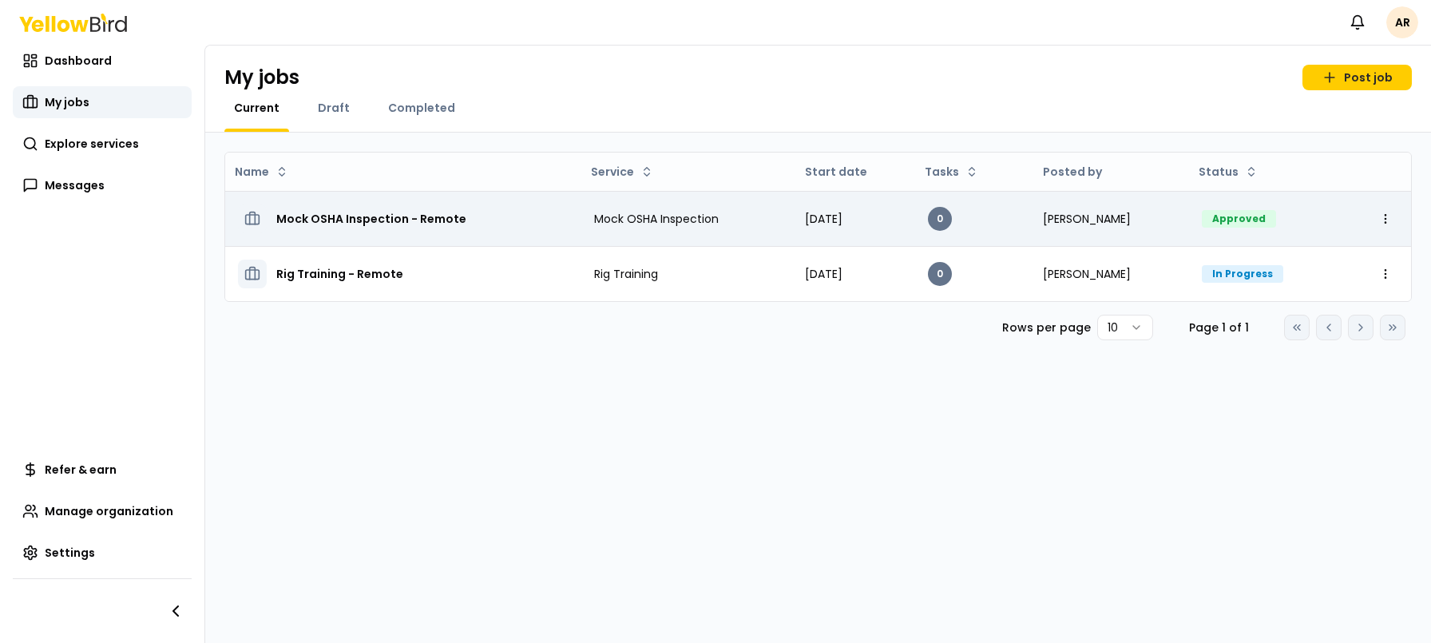
click at [410, 216] on h3 "Mock OSHA Inspection - Remote" at bounding box center [371, 218] width 190 height 29
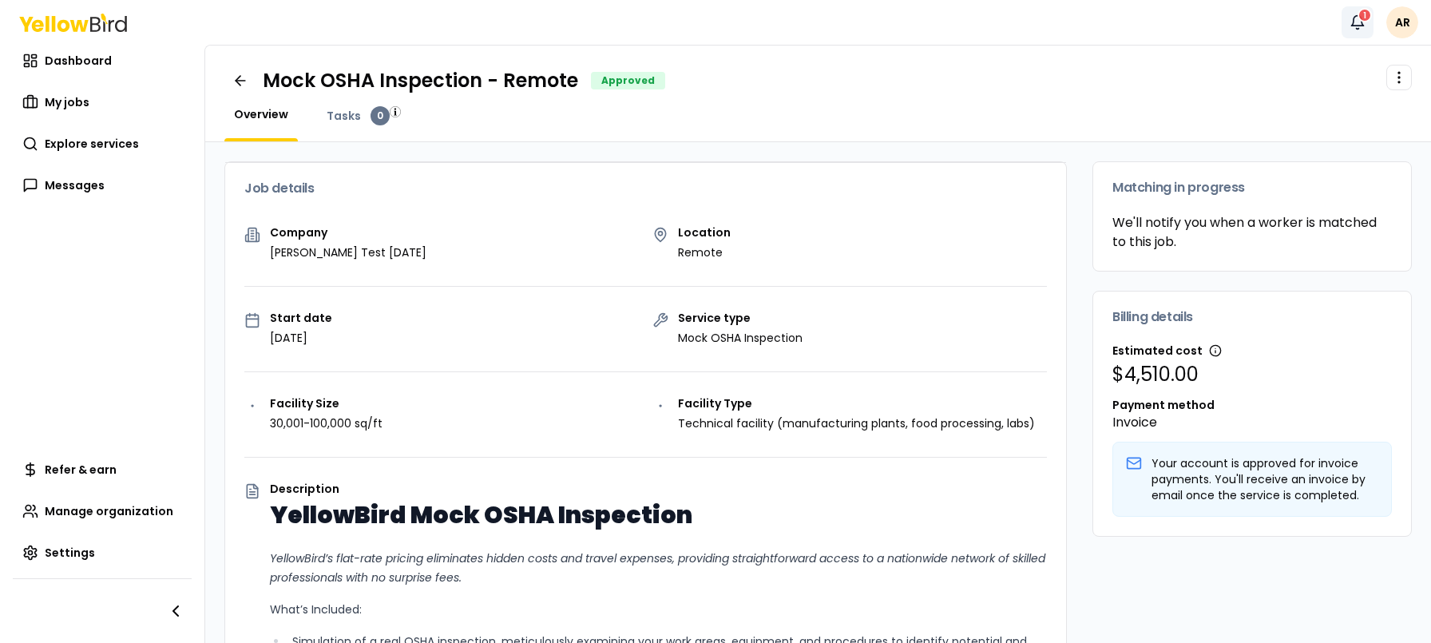
click at [1362, 18] on div "1" at bounding box center [1365, 15] width 14 height 14
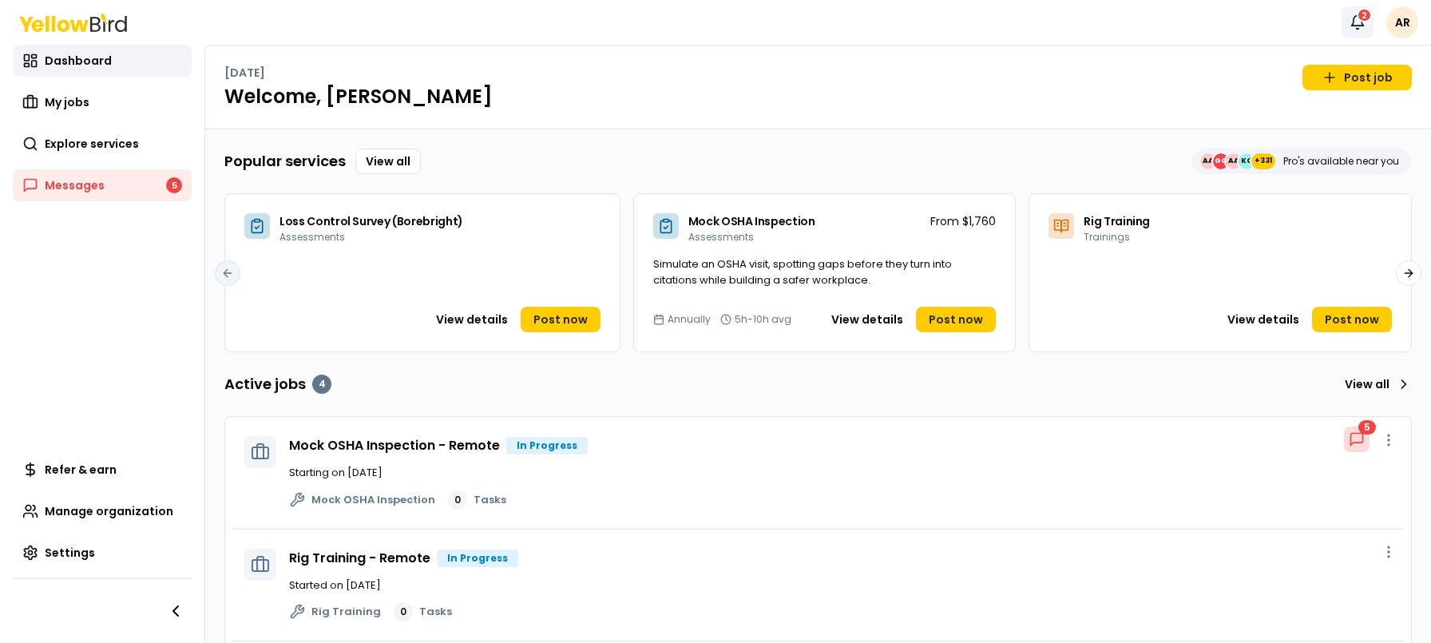
click at [1357, 22] on icon "button" at bounding box center [1358, 22] width 16 height 16
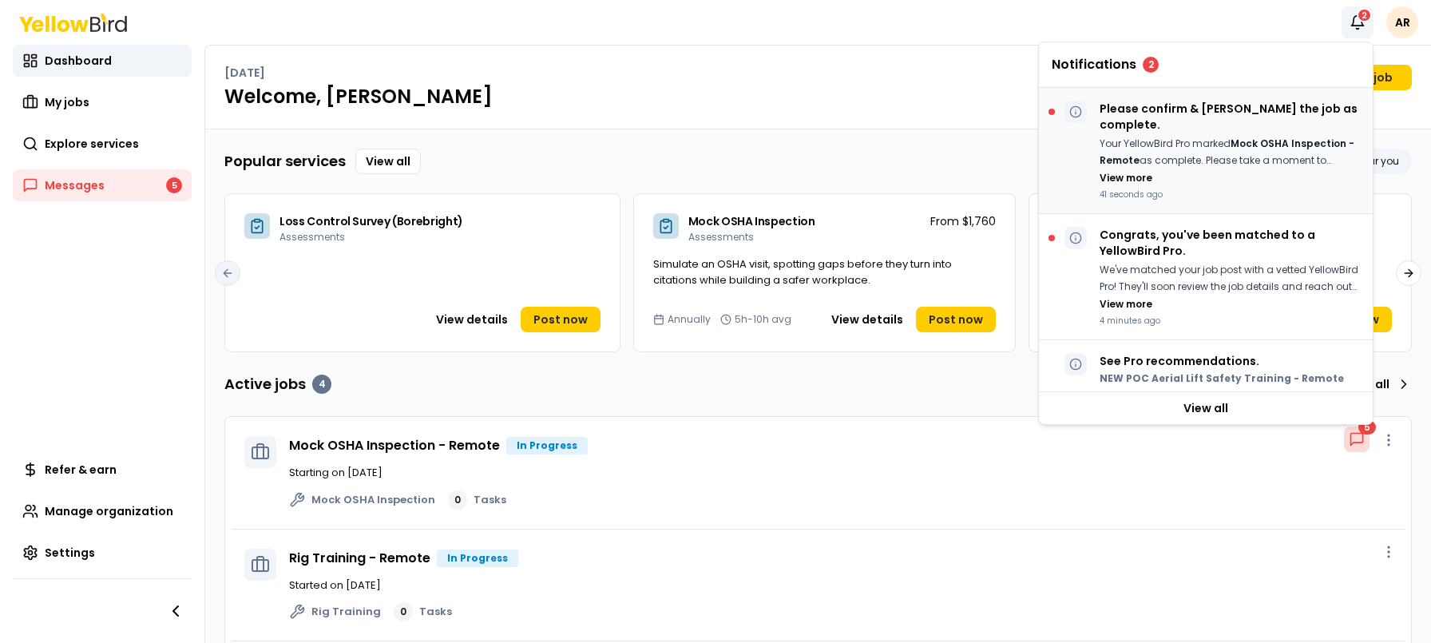
click at [1174, 136] on p "Your YellowBird Pro marked Mock OSHA Inspection - Remote as complete. Please ta…" at bounding box center [1230, 152] width 260 height 33
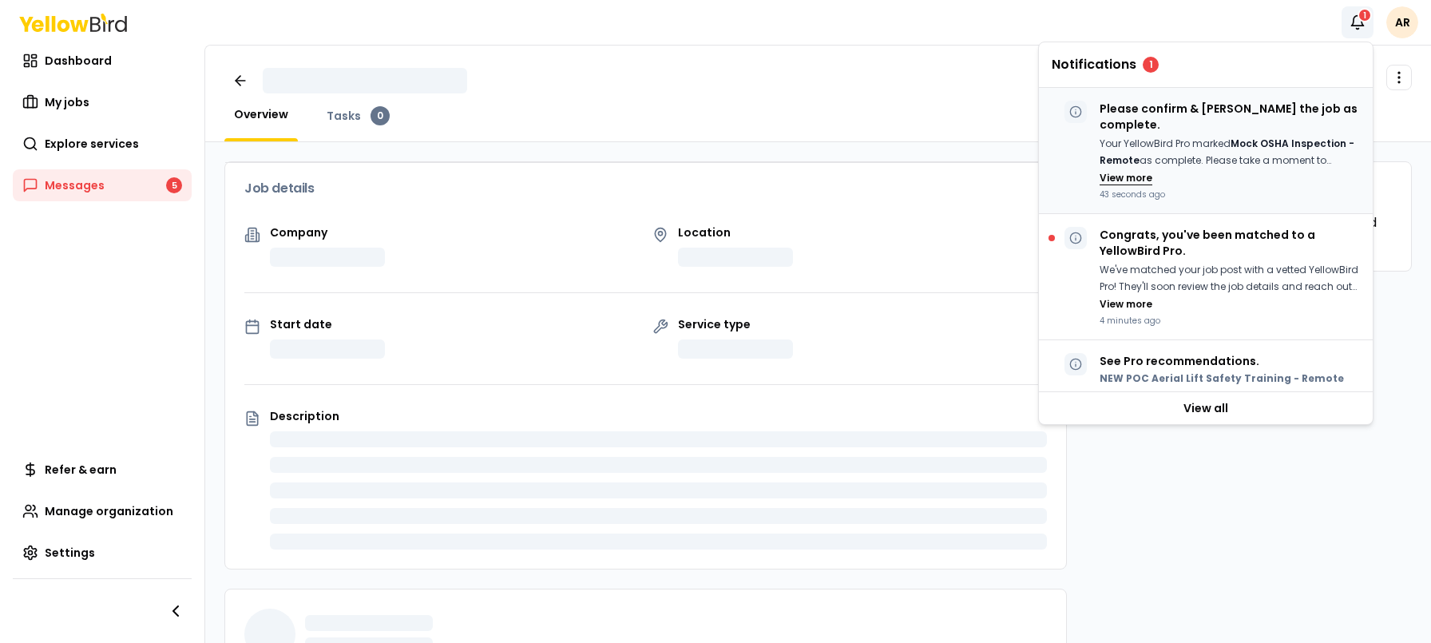
click at [1140, 172] on button "View more" at bounding box center [1126, 178] width 53 height 13
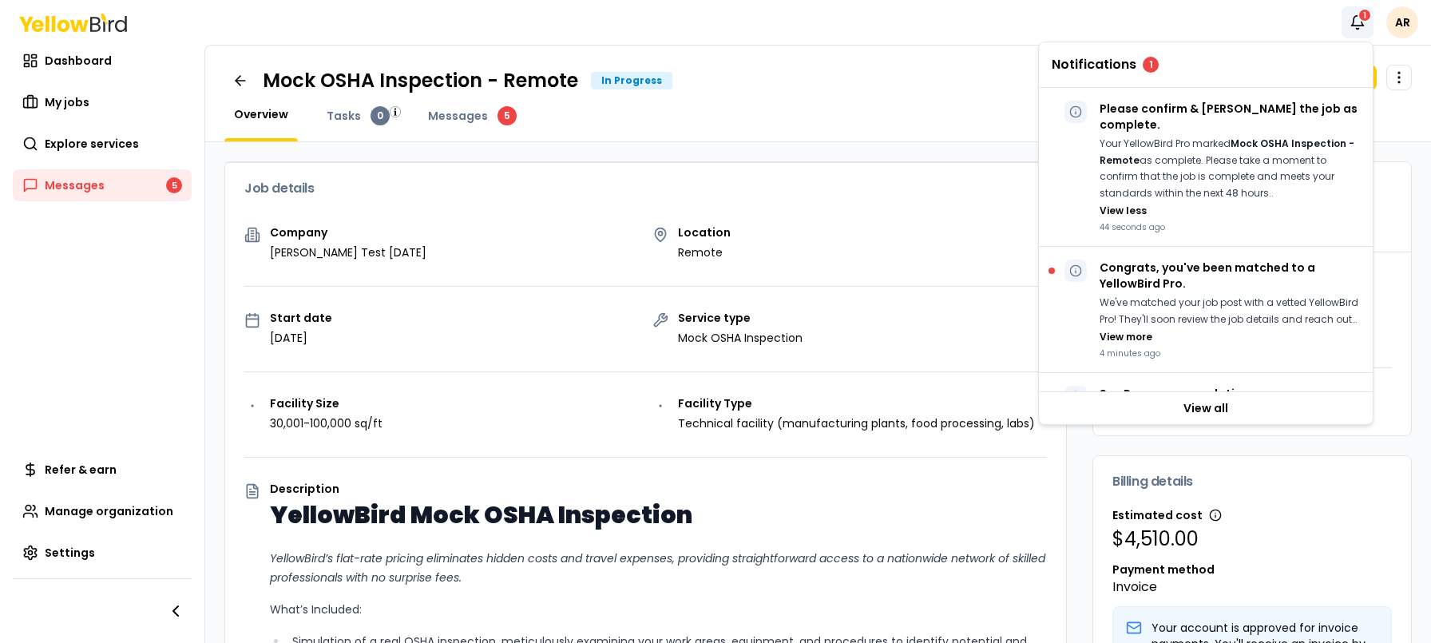
click at [732, 138] on div "Overview Tasks 0 Messages 5" at bounding box center [818, 123] width 1188 height 35
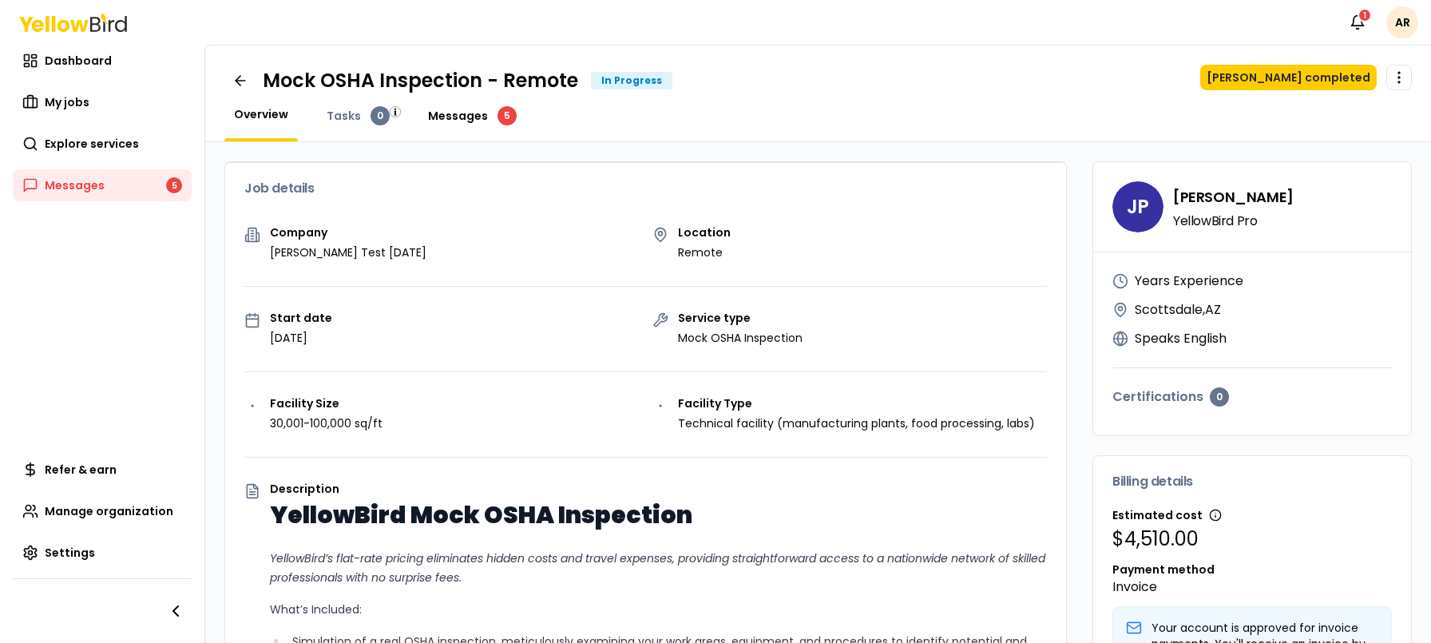
click at [471, 122] on span "Messages" at bounding box center [458, 116] width 60 height 16
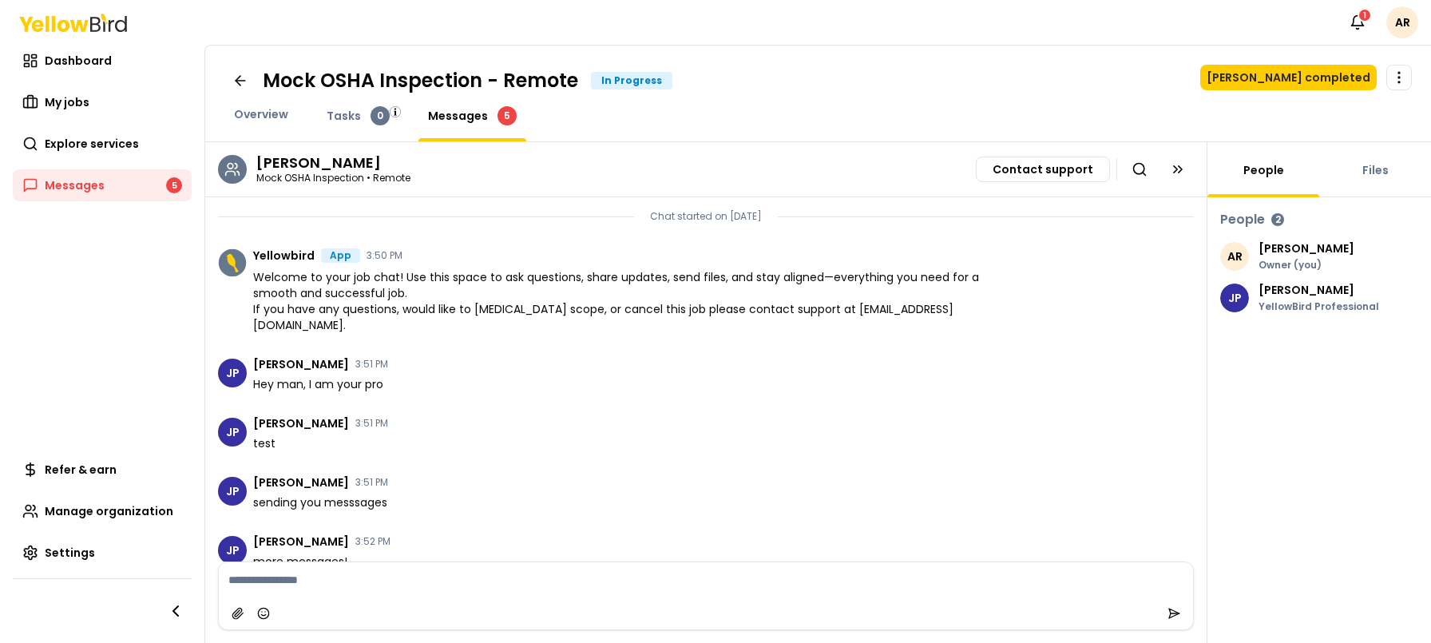
scroll to position [21, 0]
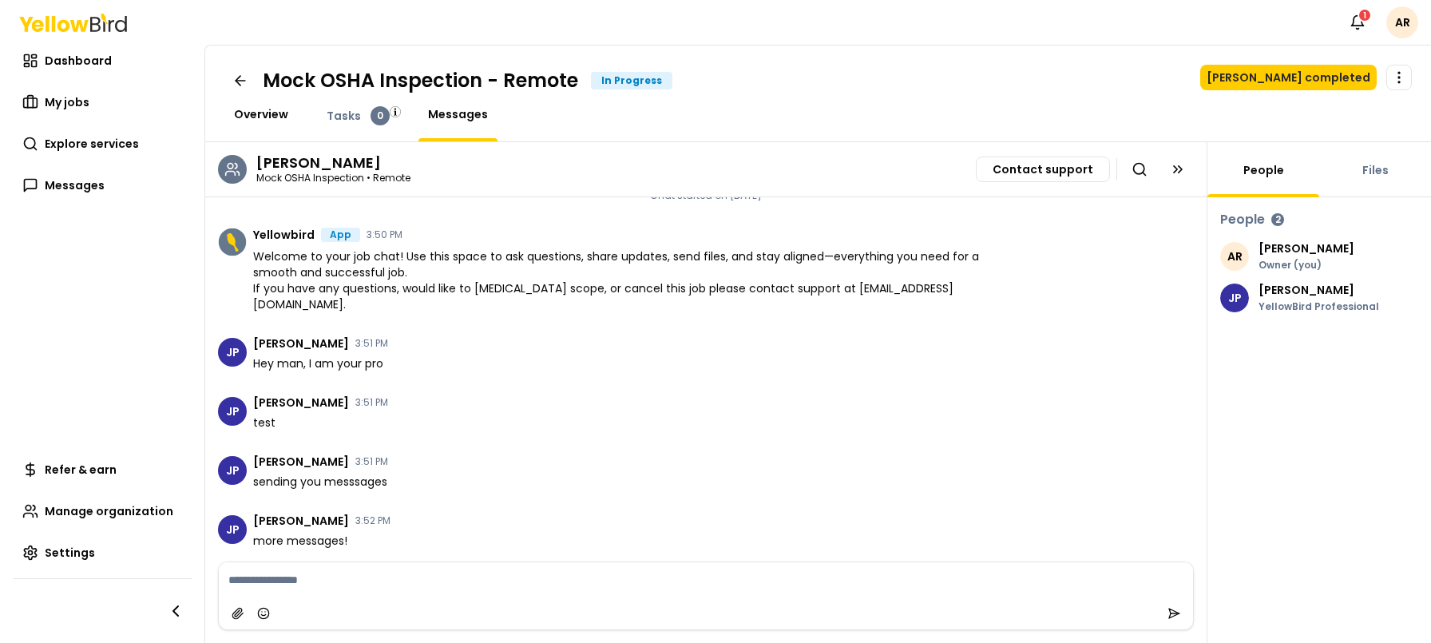
click at [270, 118] on span "Overview" at bounding box center [261, 114] width 54 height 16
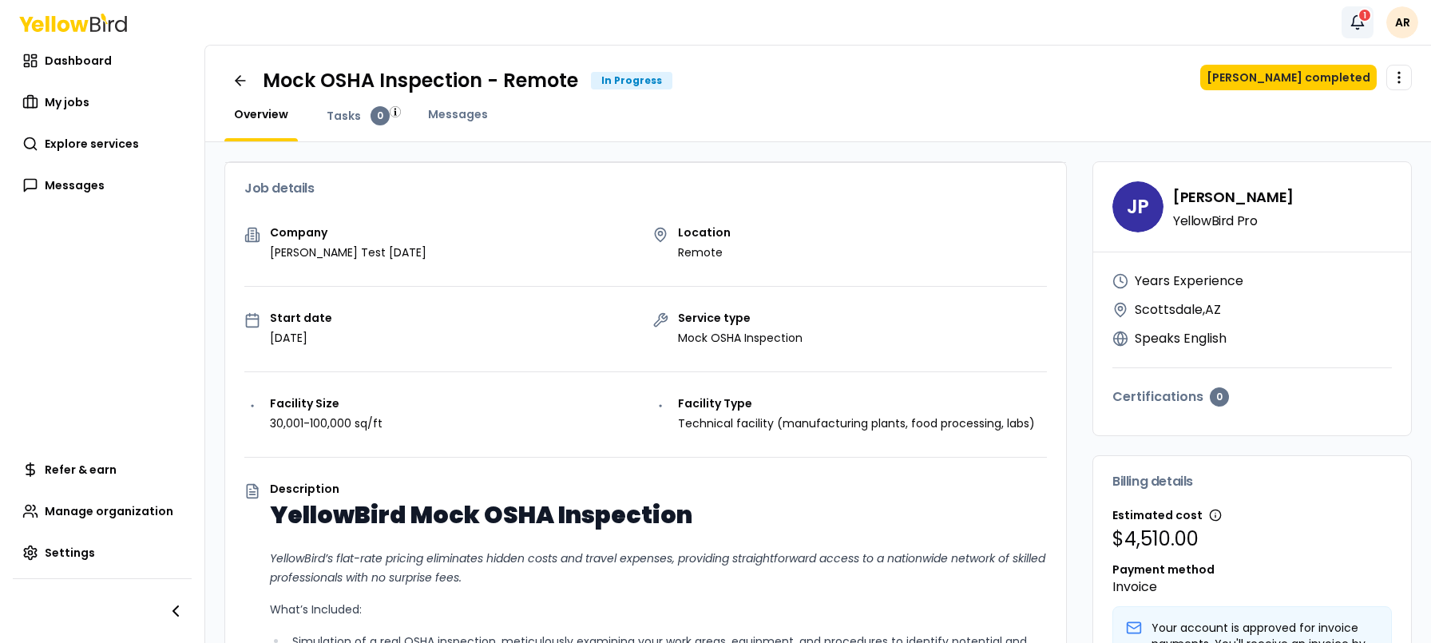
click at [1356, 21] on icon "button" at bounding box center [1358, 22] width 16 height 16
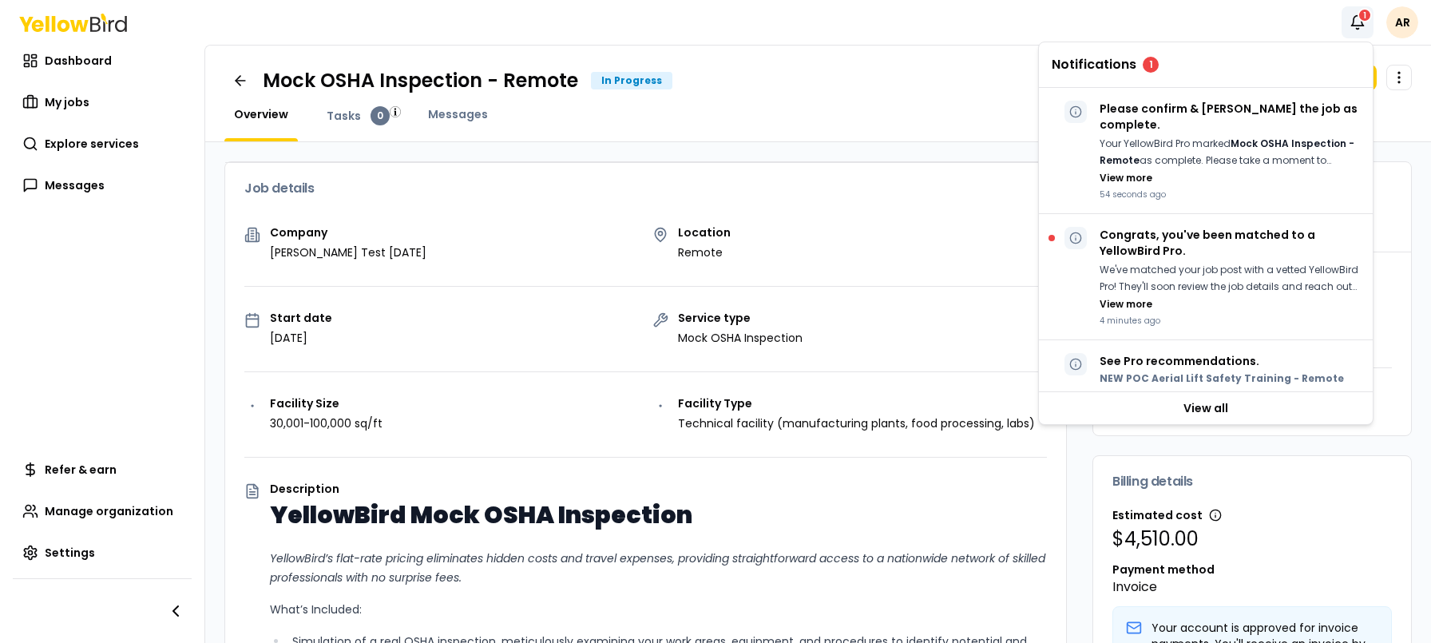
click at [927, 111] on div "Overview Tasks 0 Messages" at bounding box center [818, 123] width 1188 height 35
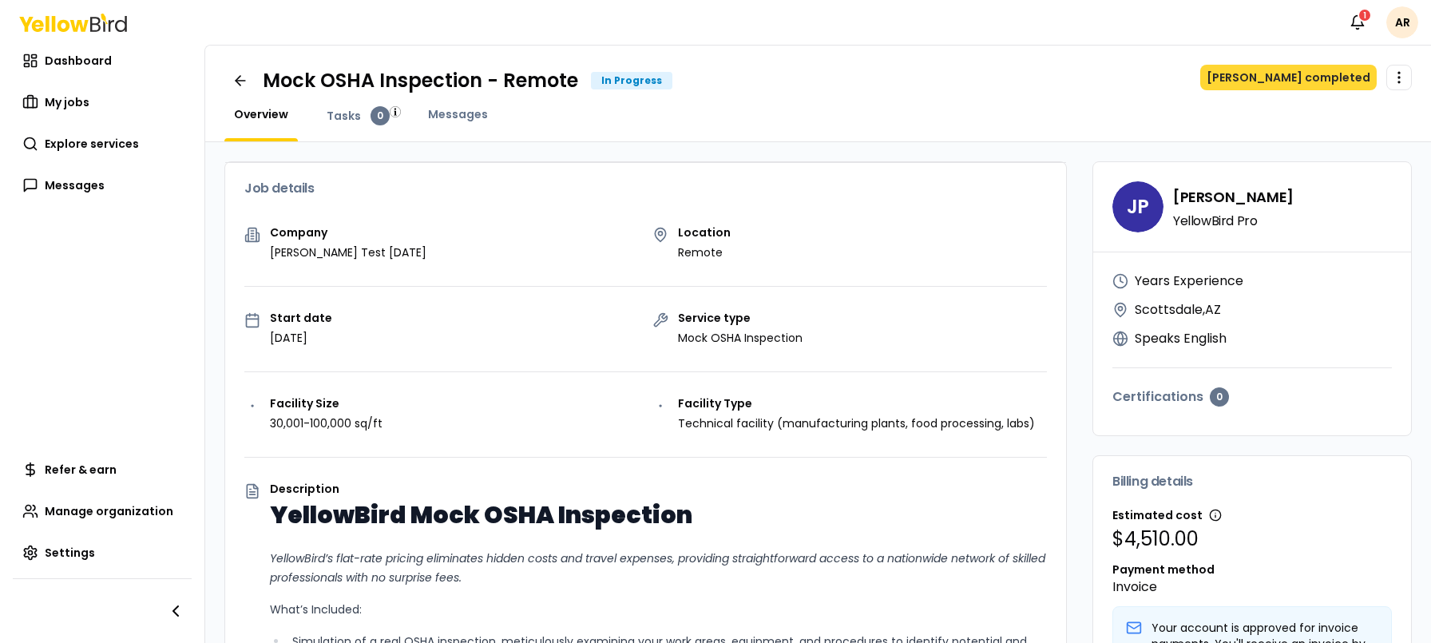
click at [1329, 81] on button "Mark job completed" at bounding box center [1289, 78] width 177 height 26
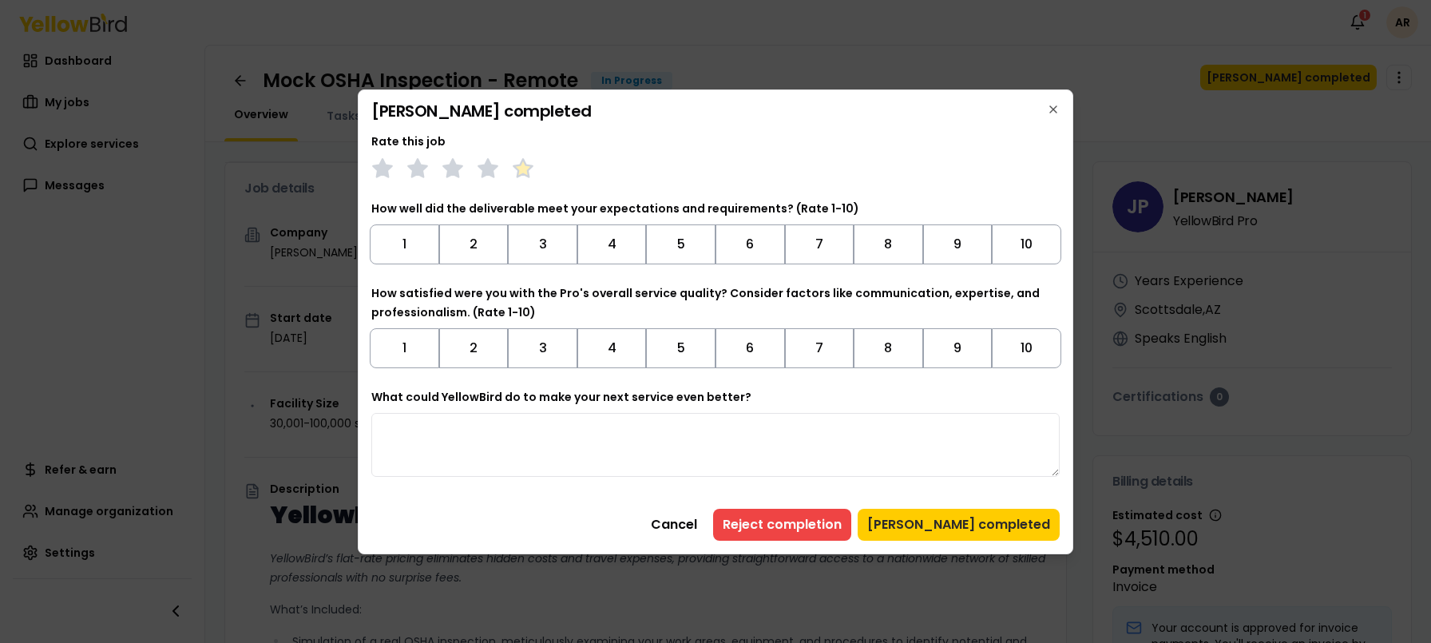
click at [526, 176] on polygon at bounding box center [523, 168] width 18 height 18
click at [693, 244] on button "5" at bounding box center [680, 244] width 69 height 40
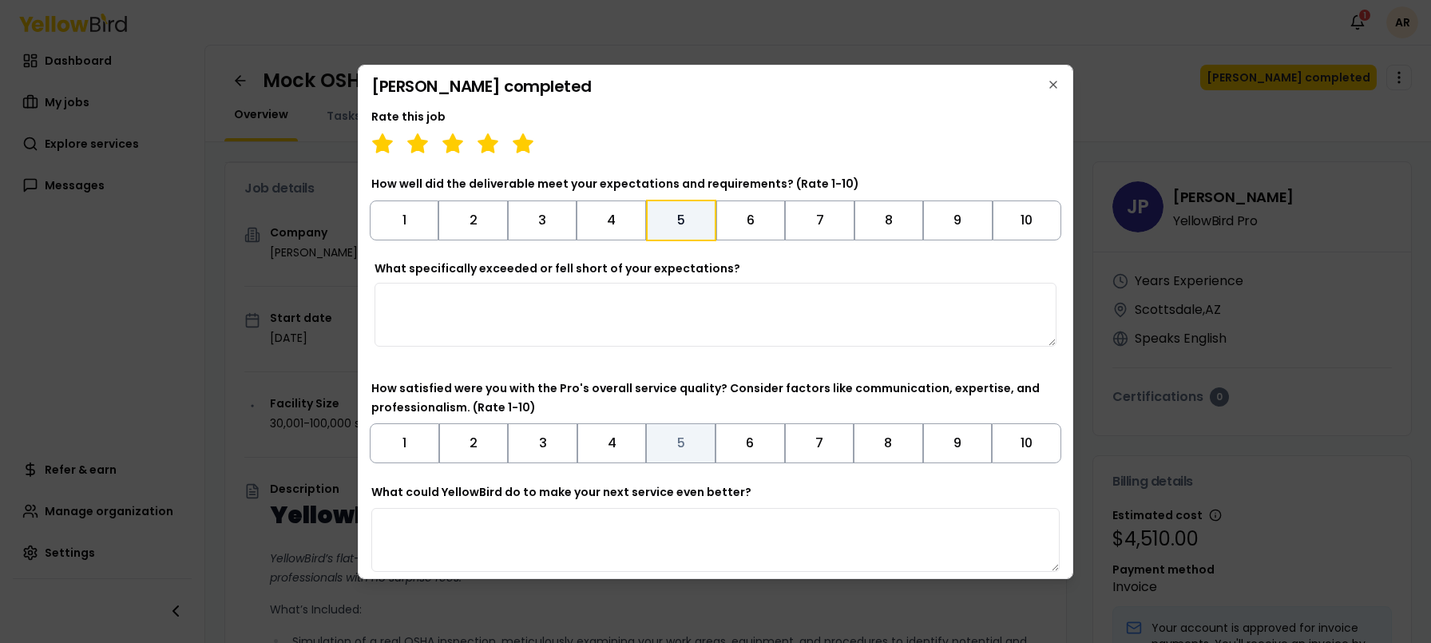
click at [680, 439] on button "5" at bounding box center [680, 443] width 69 height 40
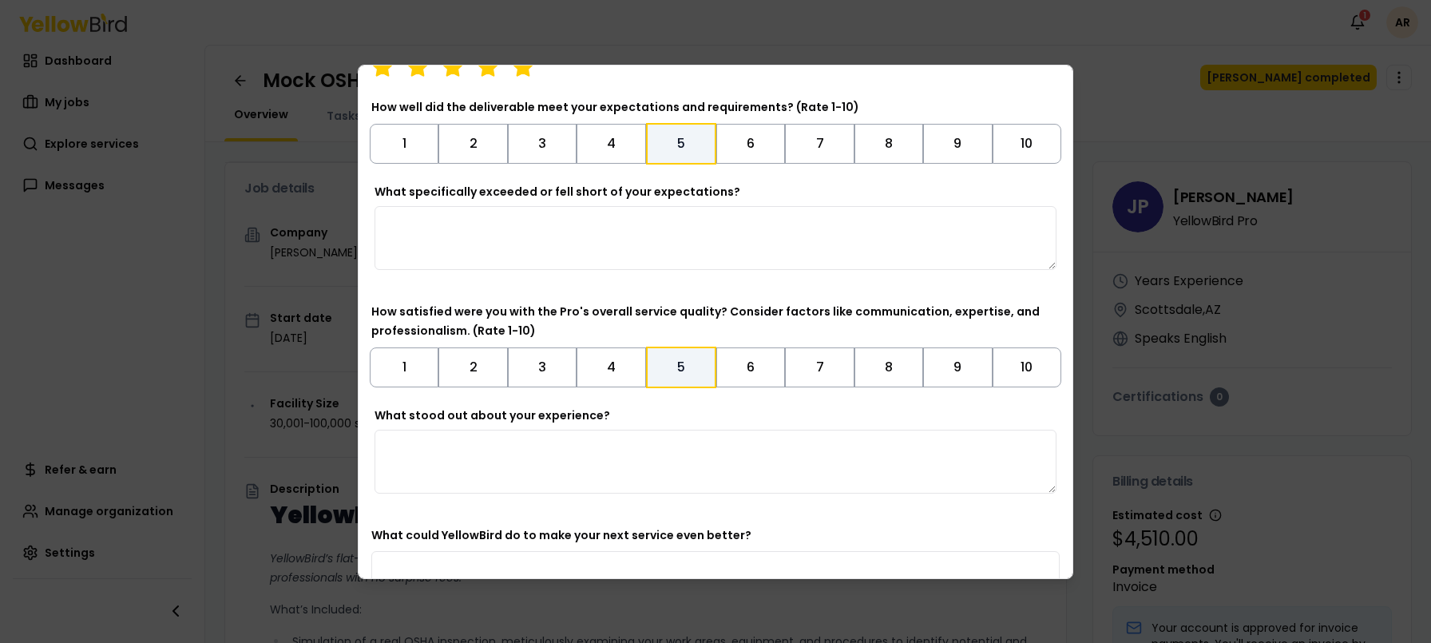
scroll to position [190, 0]
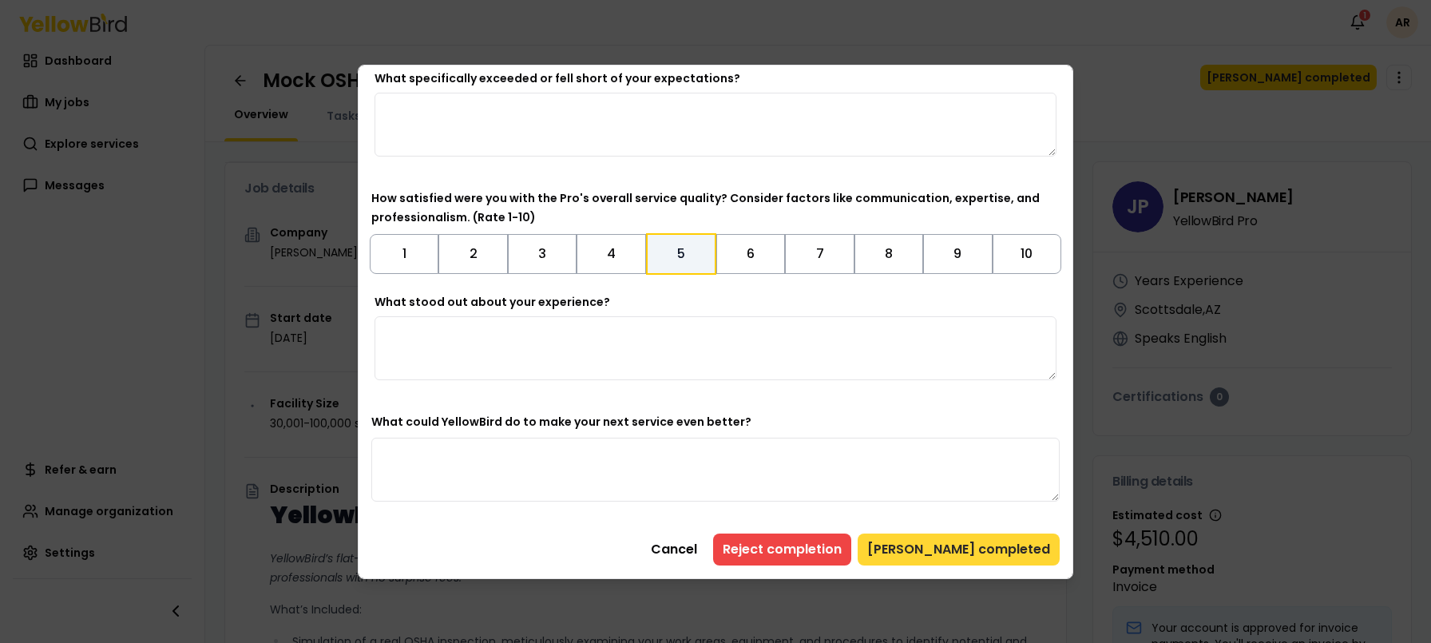
click at [988, 551] on button "Mark job completed" at bounding box center [959, 550] width 202 height 32
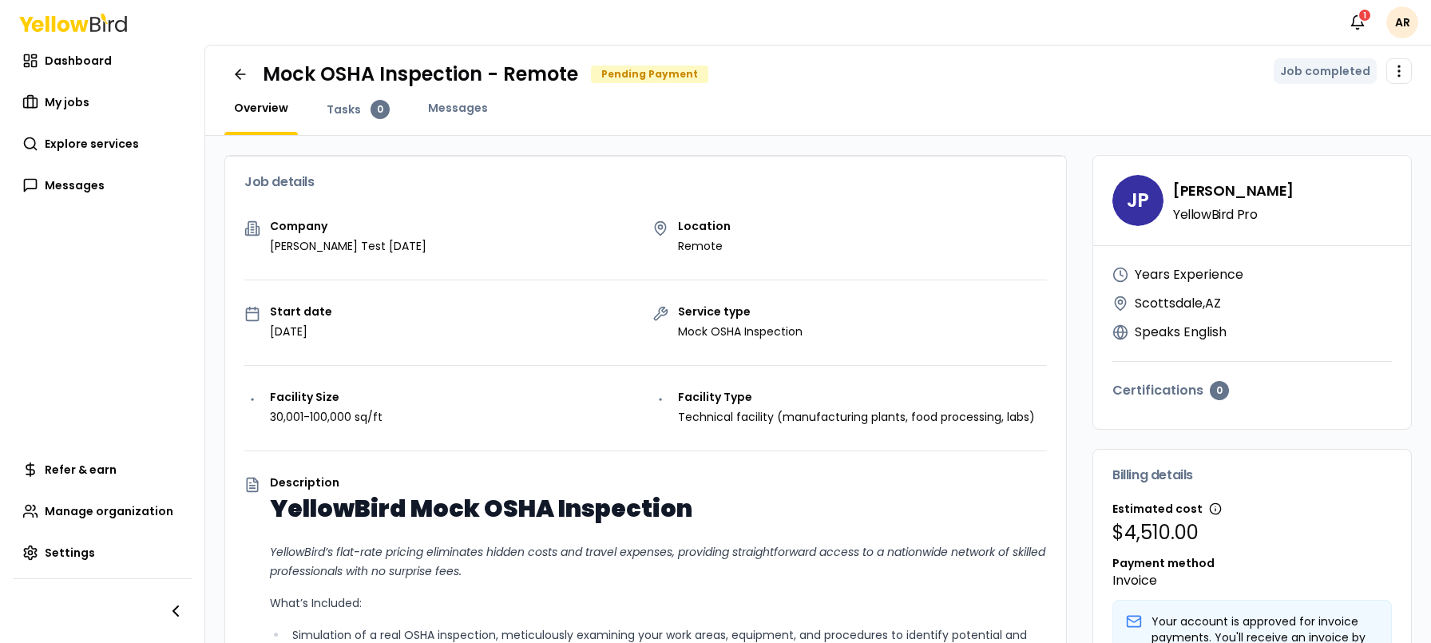
scroll to position [0, 0]
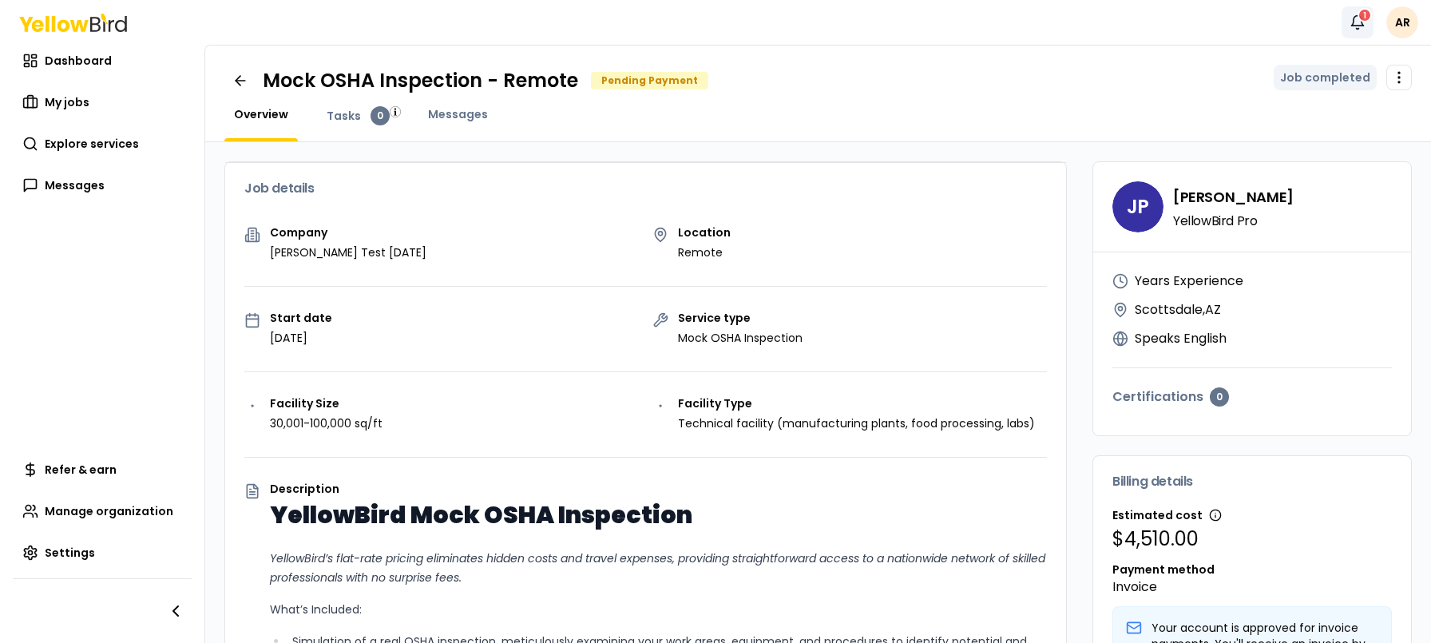
click at [1367, 16] on div "1" at bounding box center [1365, 15] width 14 height 14
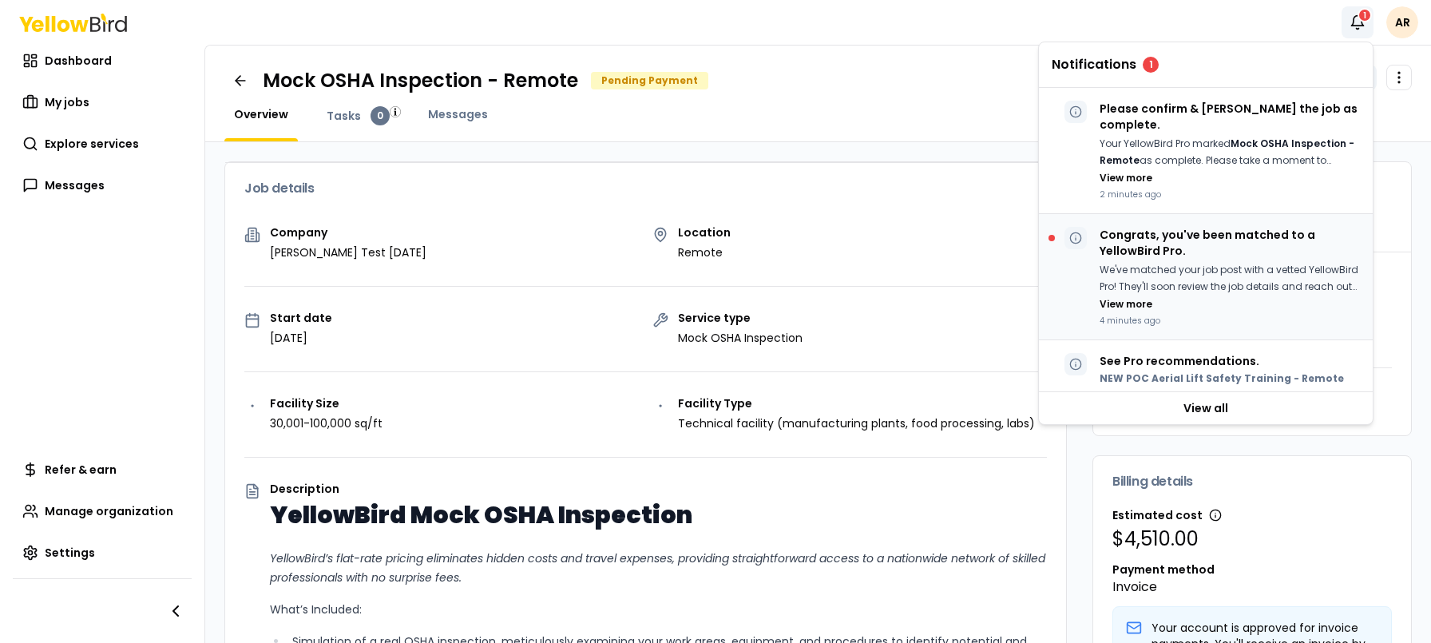
click at [1135, 227] on p "Congrats, you've been matched to a YellowBird Pro." at bounding box center [1230, 243] width 260 height 32
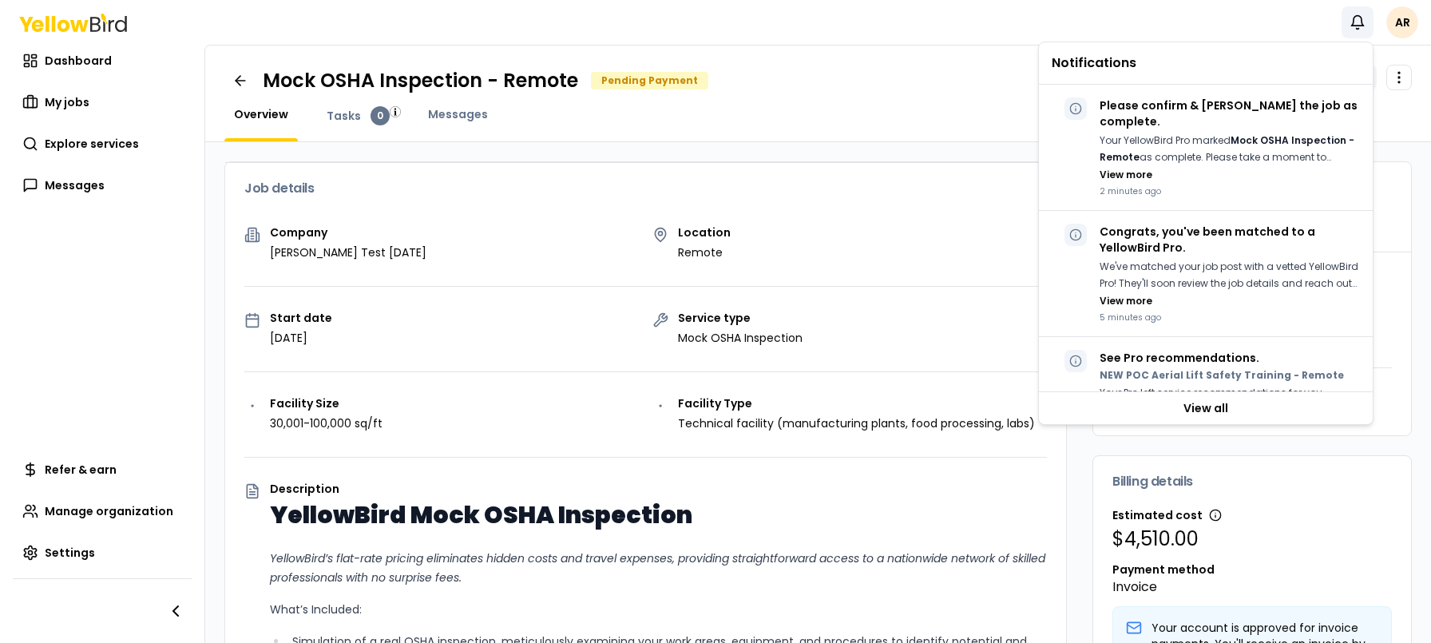
click at [978, 119] on div "Overview Tasks 0 Messages" at bounding box center [818, 123] width 1188 height 35
